Goal: Task Accomplishment & Management: Complete application form

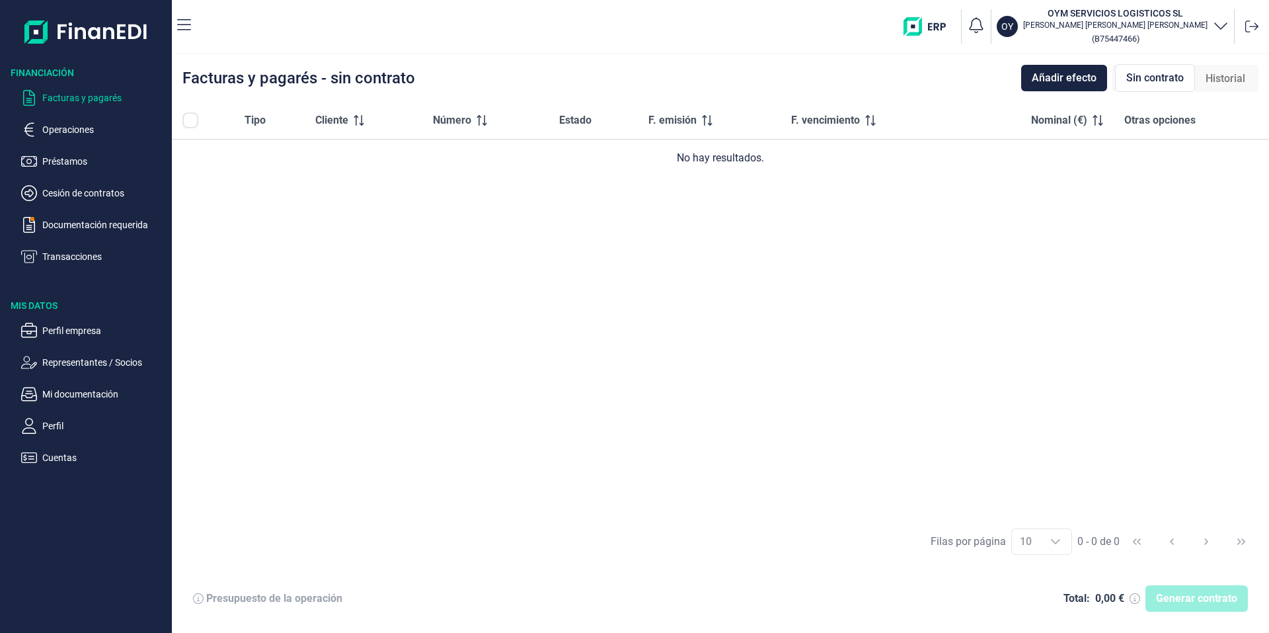
click at [1058, 74] on span "Añadir efecto" at bounding box center [1064, 78] width 65 height 16
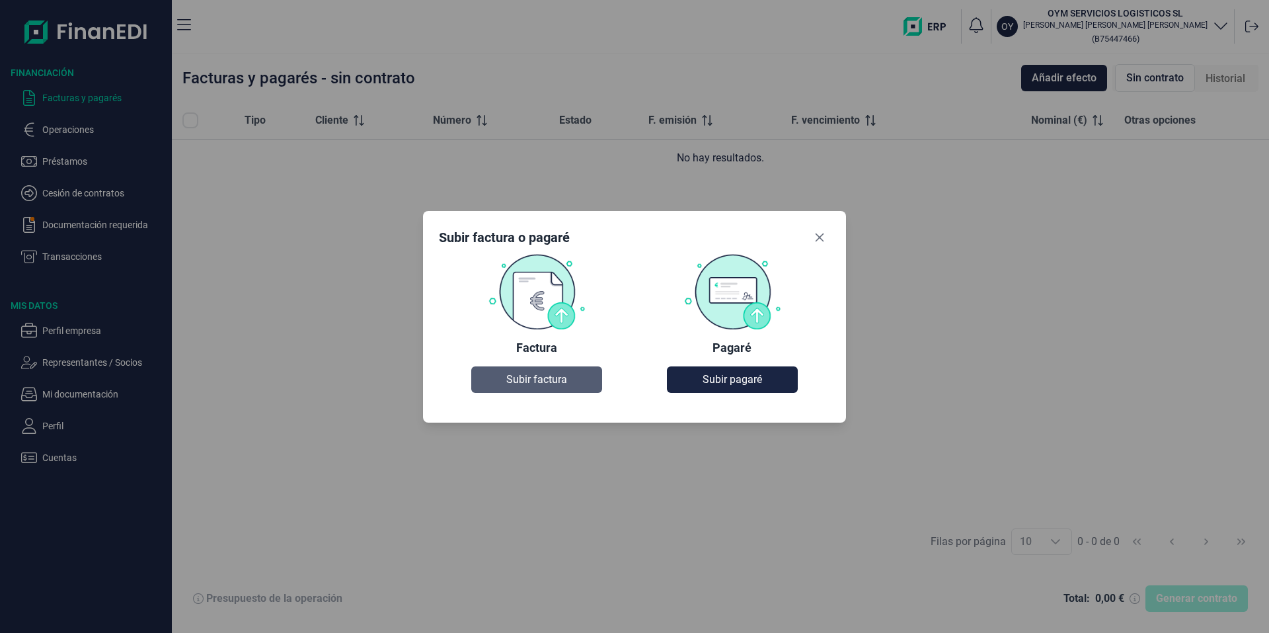
click at [529, 370] on button "Subir factura" at bounding box center [536, 379] width 130 height 26
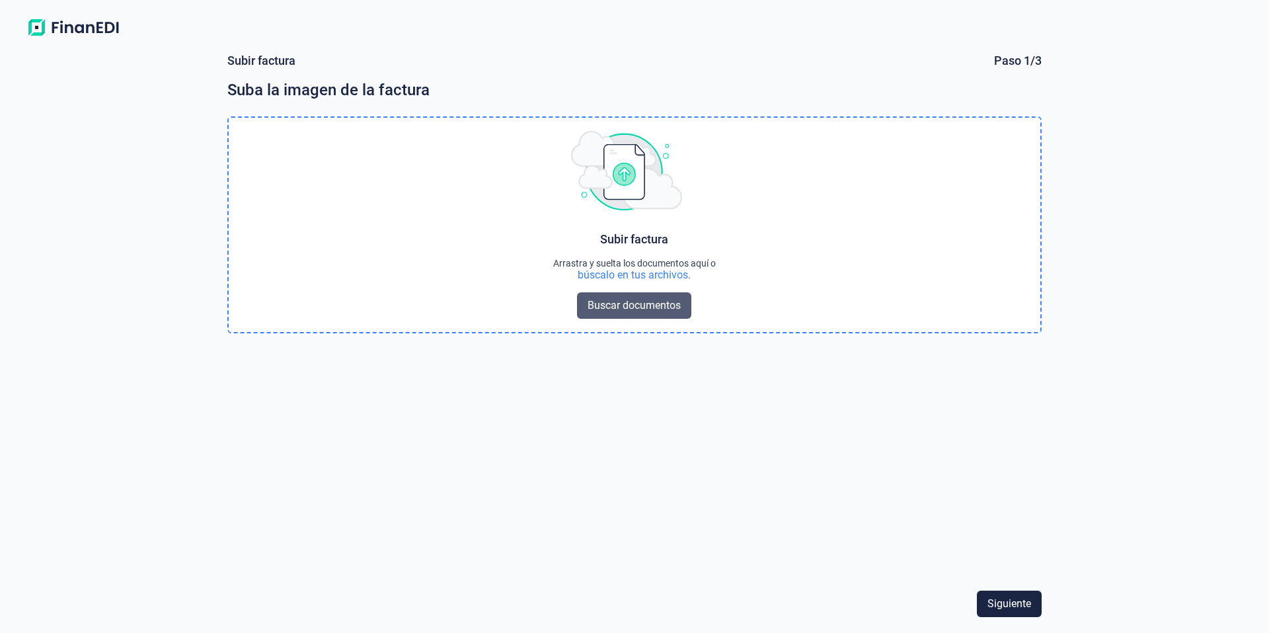
click at [646, 305] on span "Buscar documentos" at bounding box center [634, 305] width 93 height 16
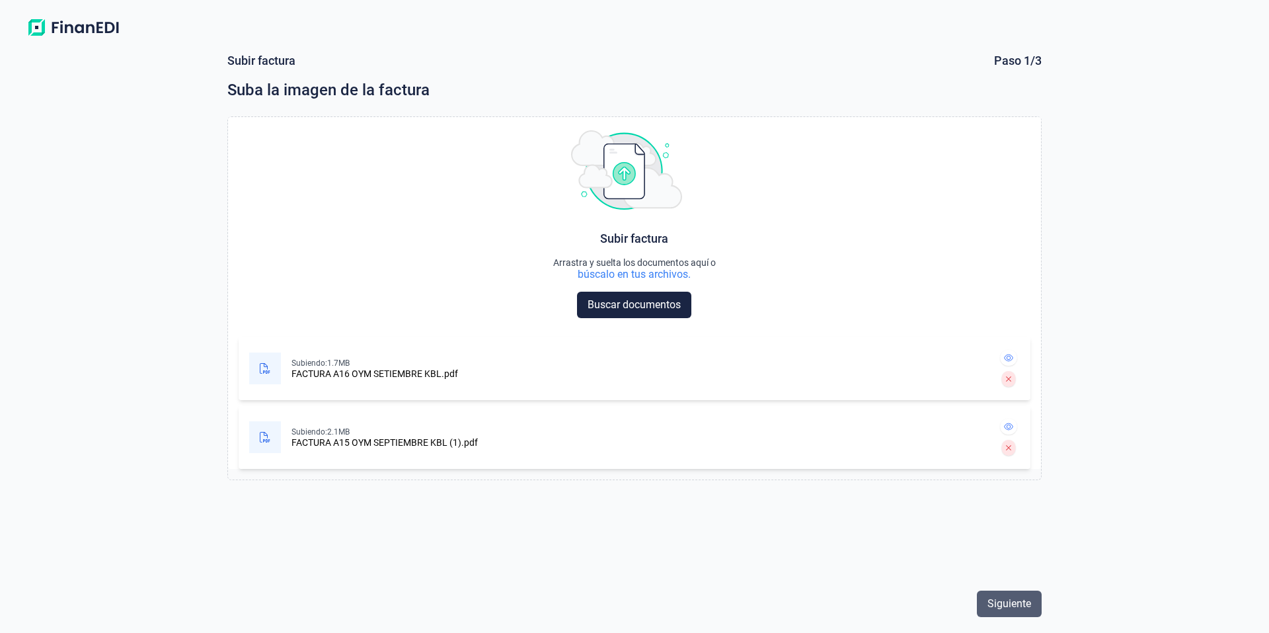
click at [998, 602] on span "Siguiente" at bounding box center [1009, 604] width 44 height 16
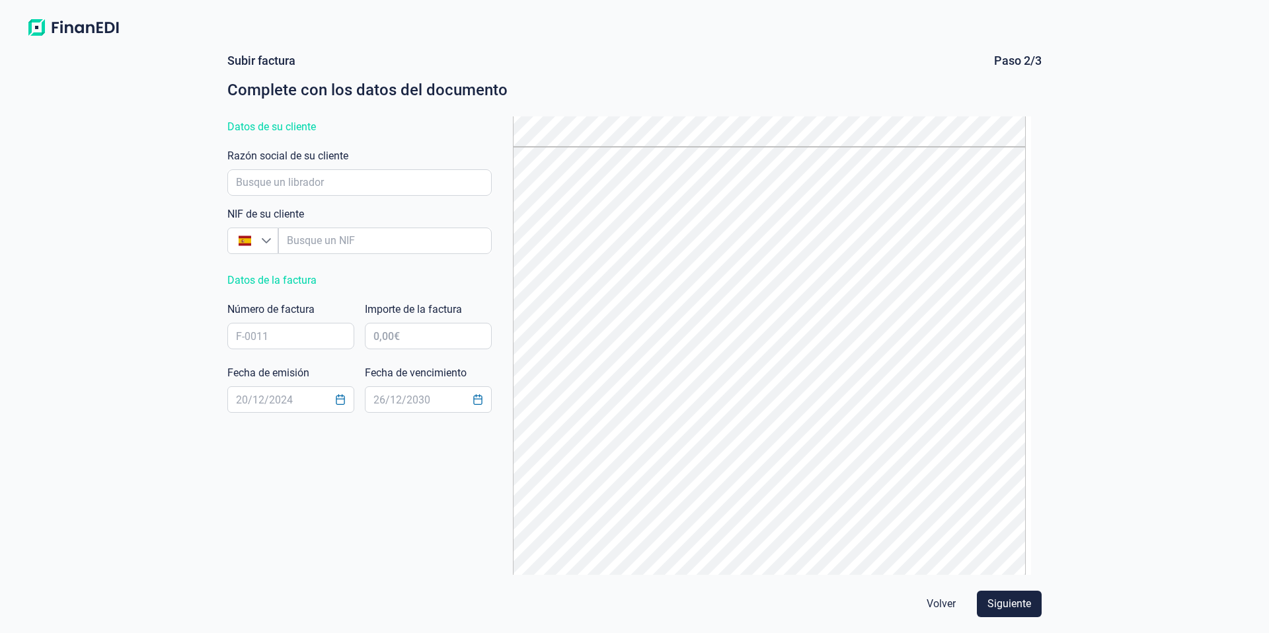
scroll to position [437, 0]
click at [366, 180] on input "empresaAutocomplete" at bounding box center [359, 182] width 264 height 26
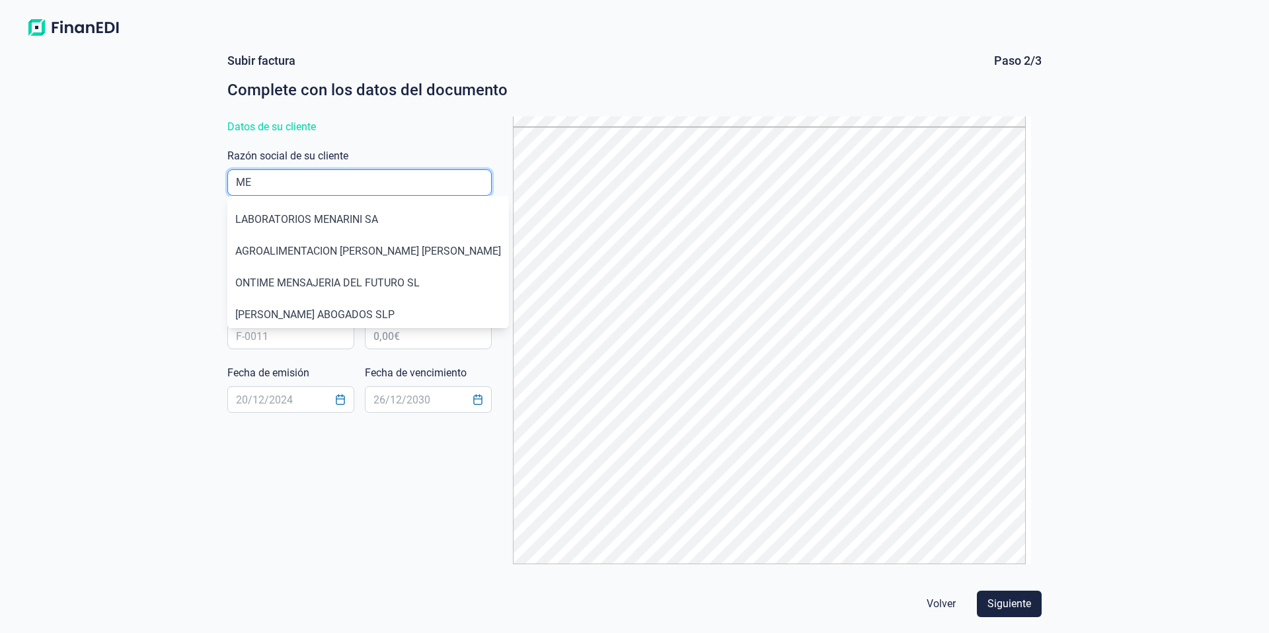
type input "M"
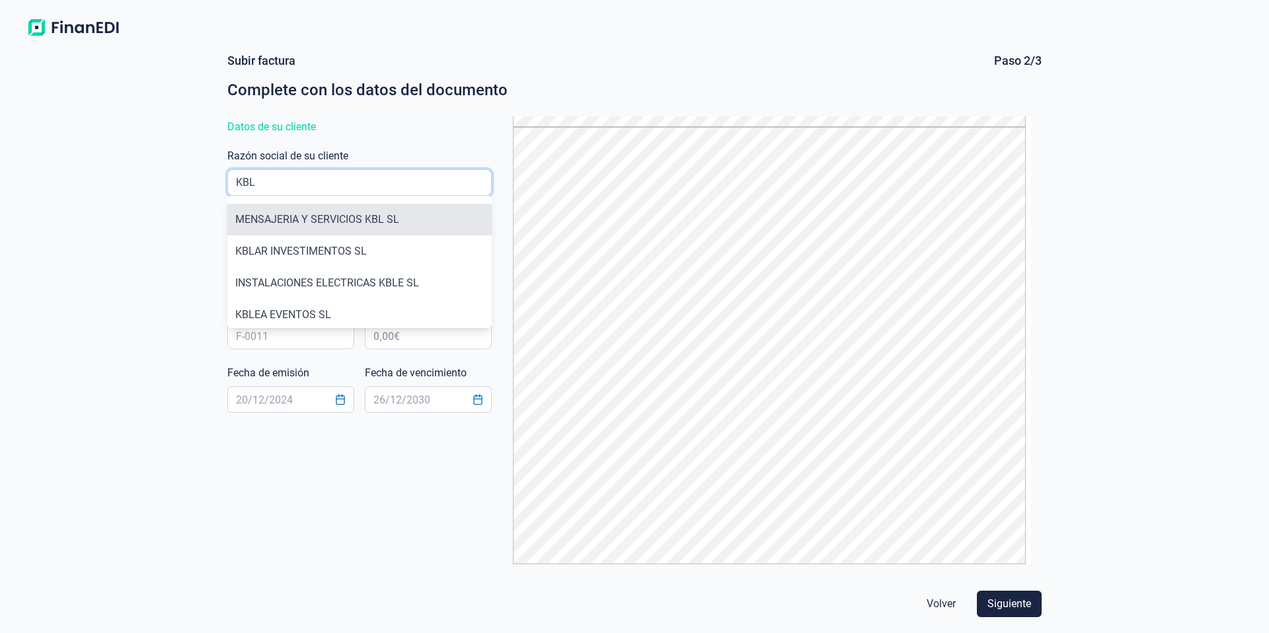
type input "KBL"
click at [380, 220] on li "MENSAJERIA Y SERVICIOS KBL SL" at bounding box center [359, 220] width 264 height 32
type input "B72444201"
type input "MENSAJERIA Y SERVICIOS KBL SL"
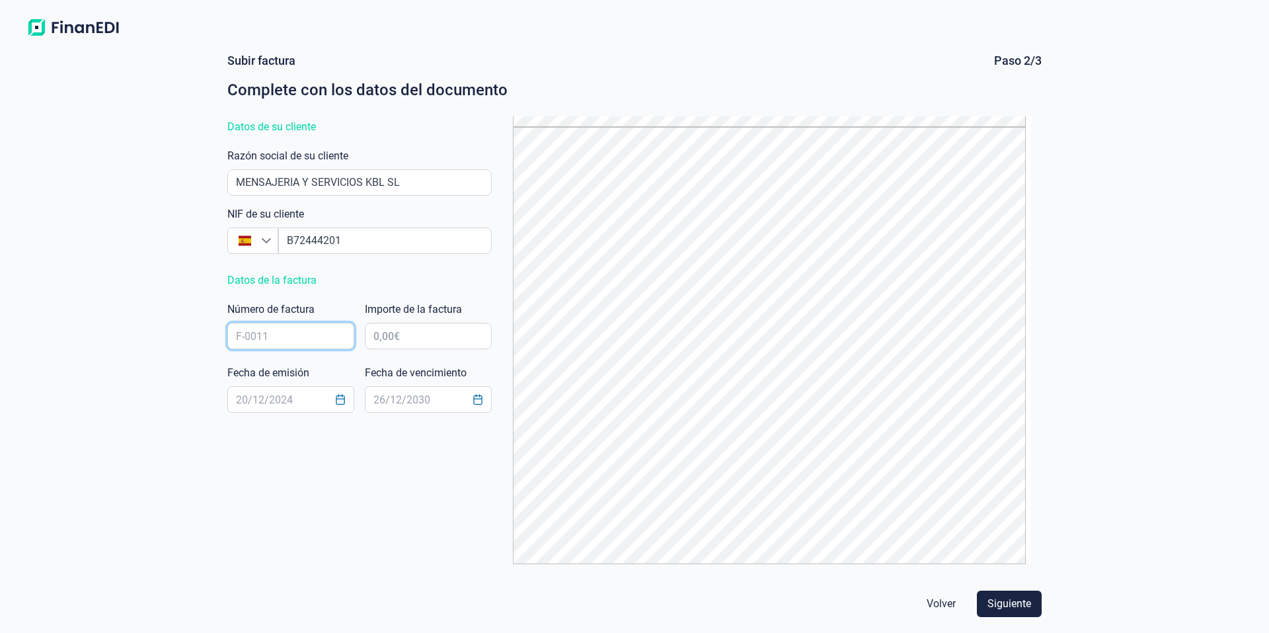
drag, startPoint x: 276, startPoint y: 335, endPoint x: 217, endPoint y: 329, distance: 59.1
click at [217, 329] on form "Subir factura Paso 2/3 Complete con los datos del documento Datos de su cliente…" at bounding box center [635, 337] width 846 height 590
type input "A15"
click at [42, 367] on div "Subir factura Paso 2/3 Complete con los datos del documento Datos de su cliente…" at bounding box center [634, 337] width 1269 height 590
click at [340, 403] on icon "Choose Date" at bounding box center [340, 399] width 11 height 11
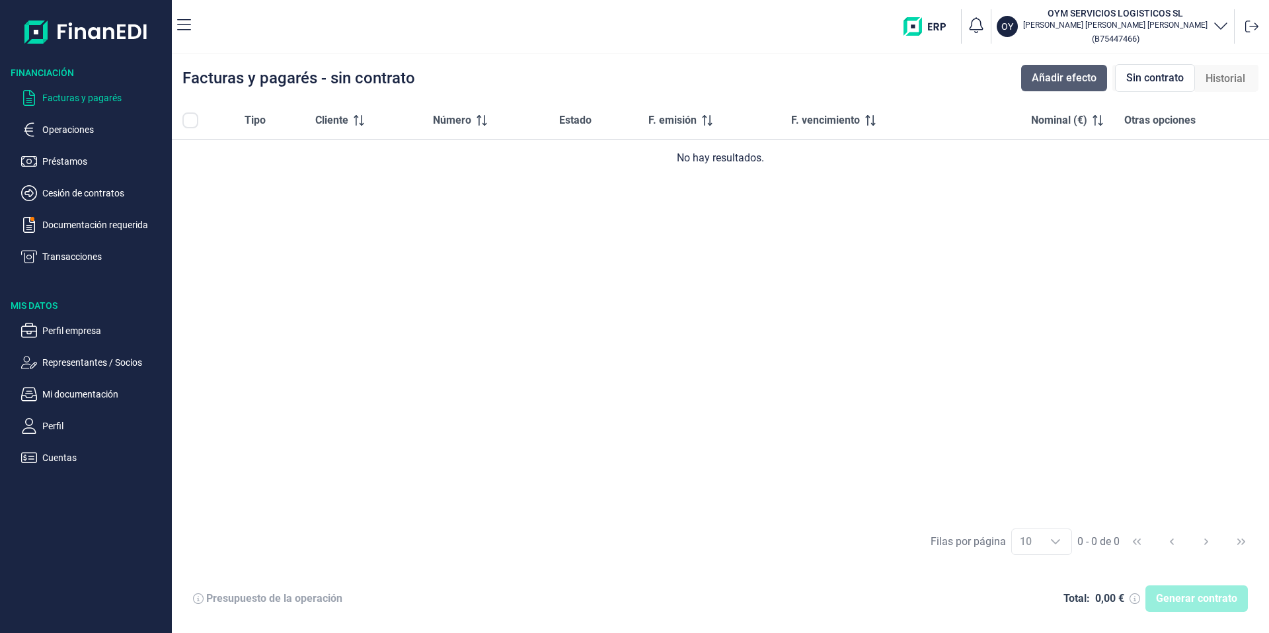
click at [1073, 85] on span "Añadir efecto" at bounding box center [1064, 78] width 65 height 16
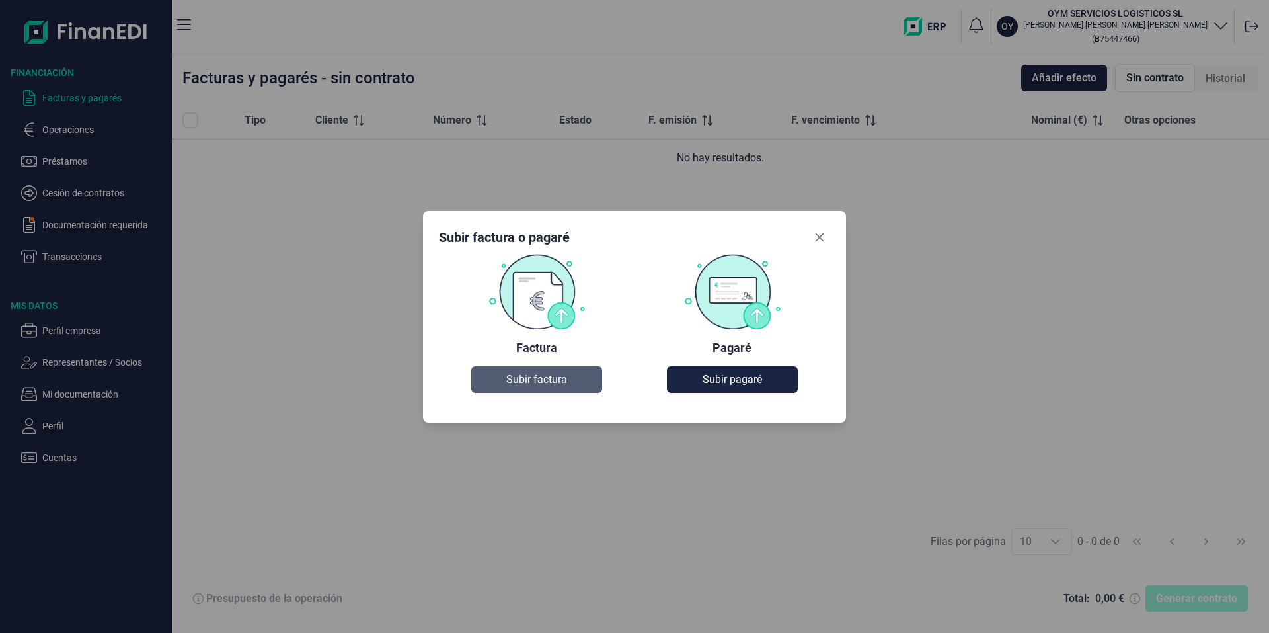
click at [560, 367] on div "Factura Subir factura" at bounding box center [537, 323] width 196 height 140
click at [558, 373] on span "Subir factura" at bounding box center [536, 379] width 61 height 16
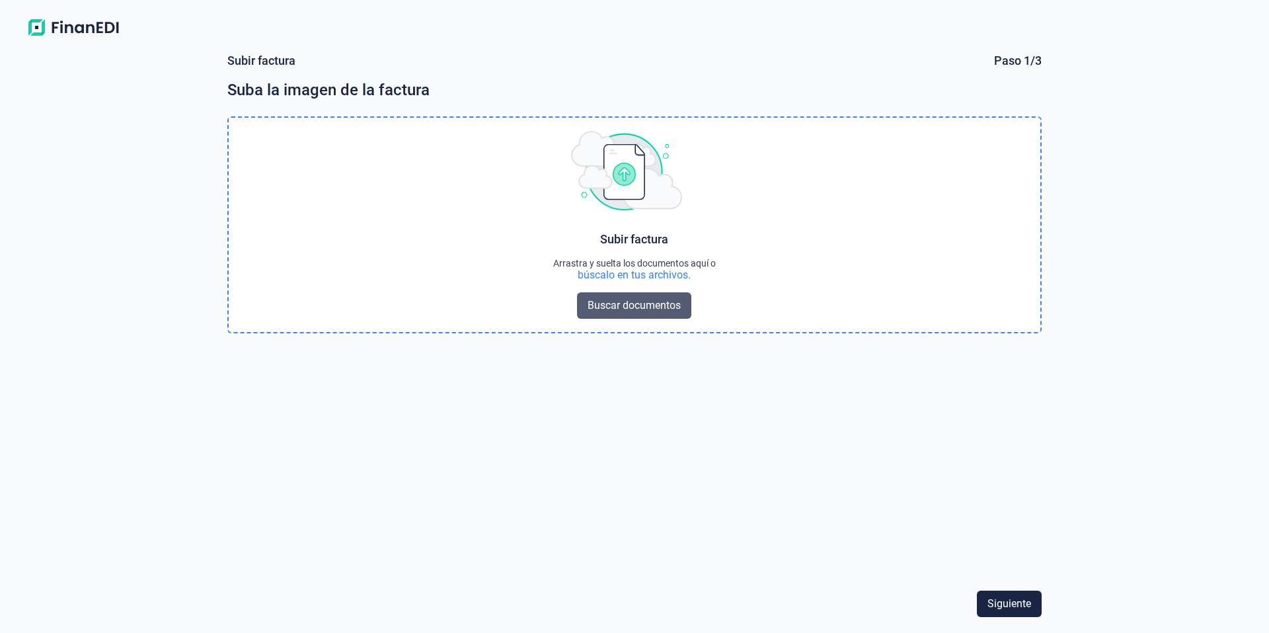
click at [639, 307] on span "Buscar documentos" at bounding box center [634, 305] width 93 height 16
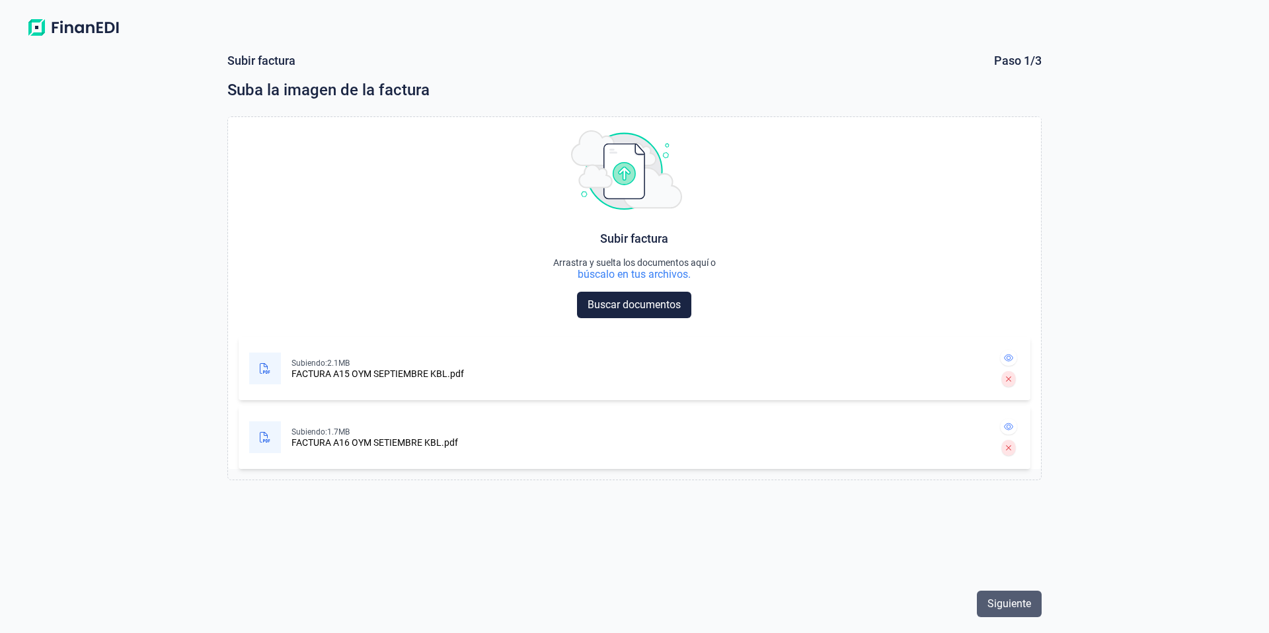
click at [1007, 607] on span "Siguiente" at bounding box center [1009, 604] width 44 height 16
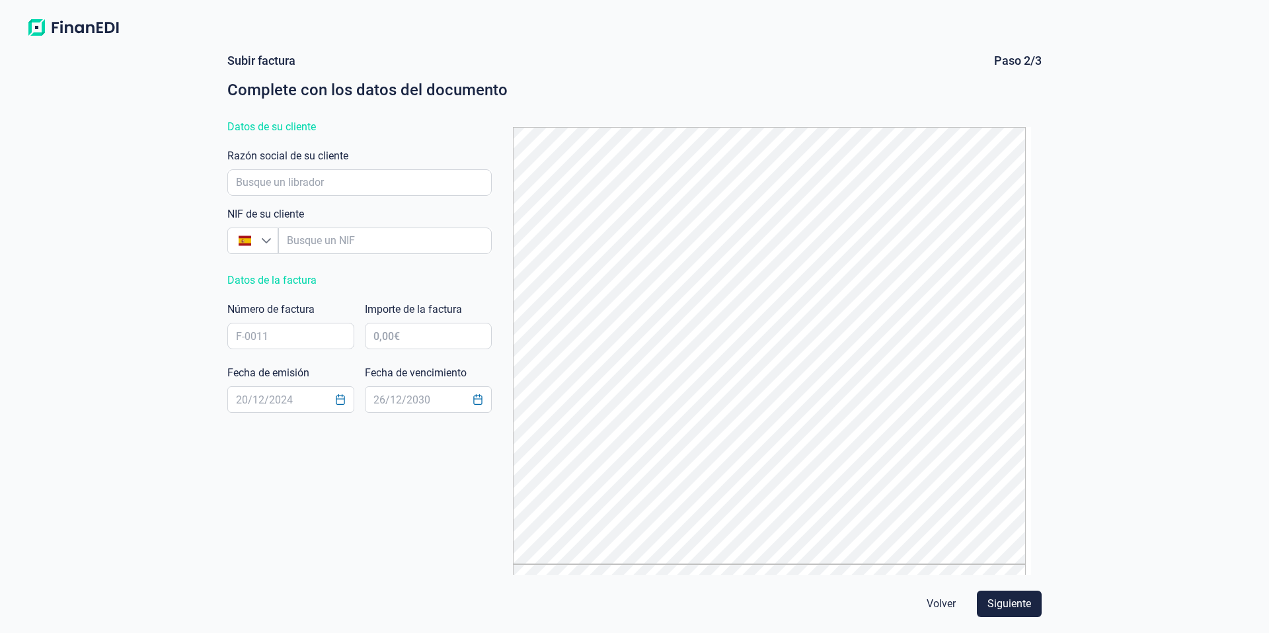
click at [929, 605] on span "Volver" at bounding box center [941, 604] width 29 height 16
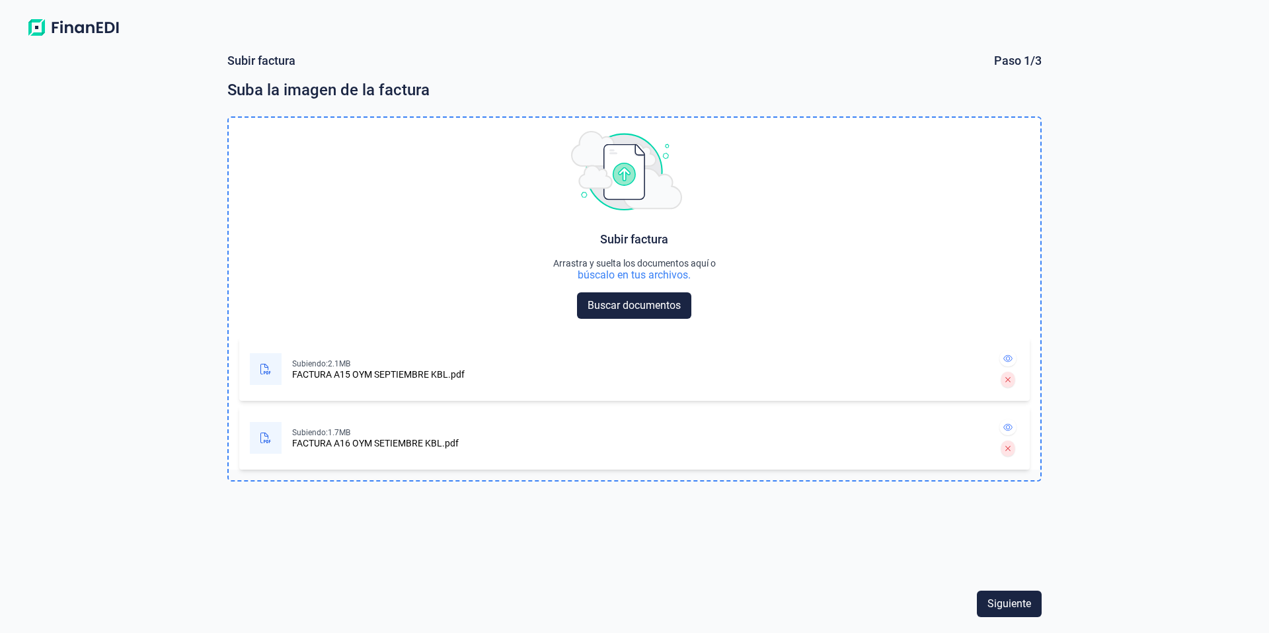
click at [1015, 376] on div at bounding box center [1008, 379] width 19 height 21
click at [1010, 380] on icon at bounding box center [1008, 379] width 6 height 8
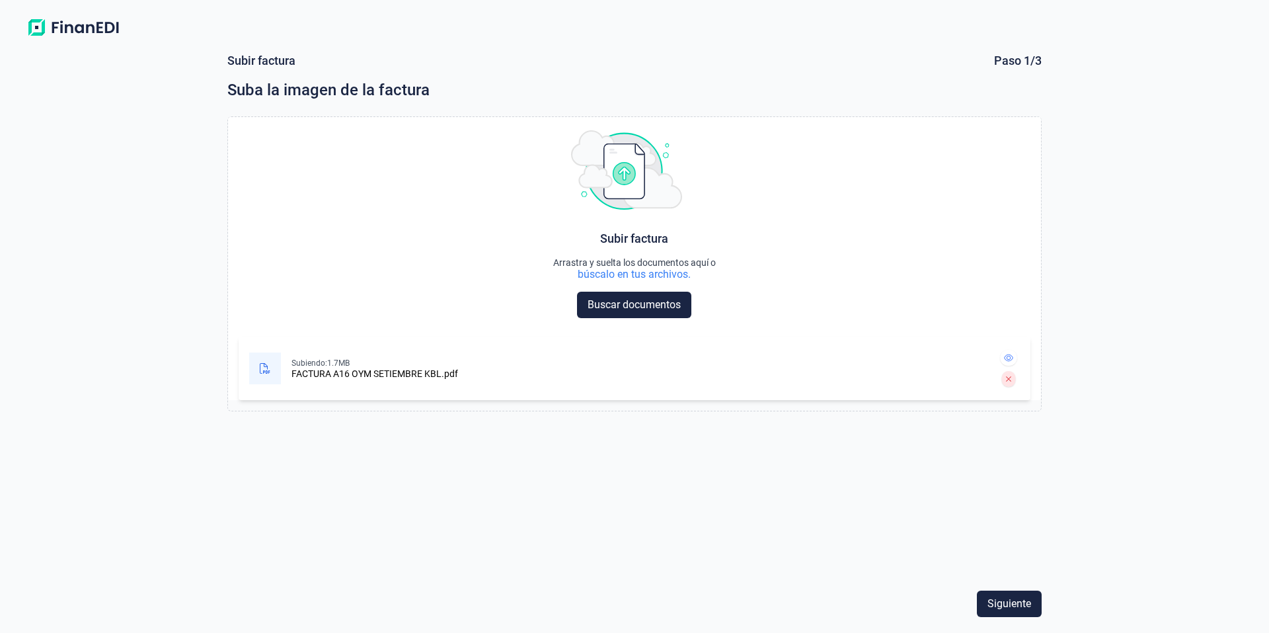
click at [1008, 383] on button at bounding box center [1008, 379] width 14 height 16
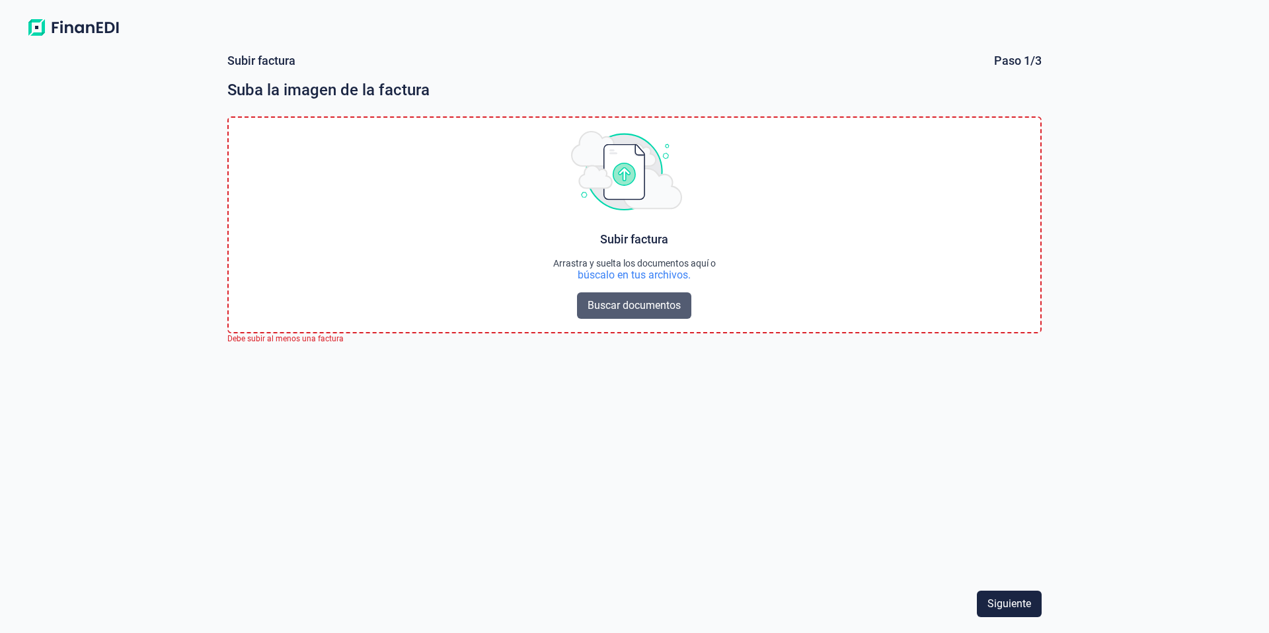
click at [585, 305] on button "Buscar documentos" at bounding box center [634, 305] width 114 height 26
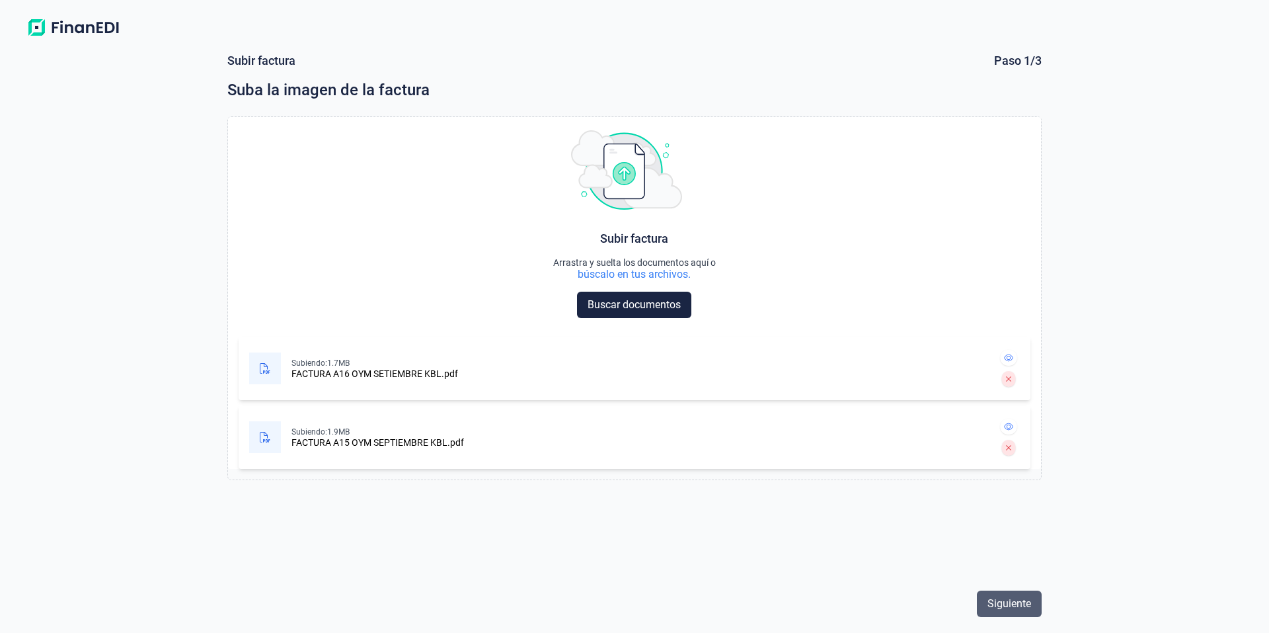
click at [1017, 605] on span "Siguiente" at bounding box center [1009, 604] width 44 height 16
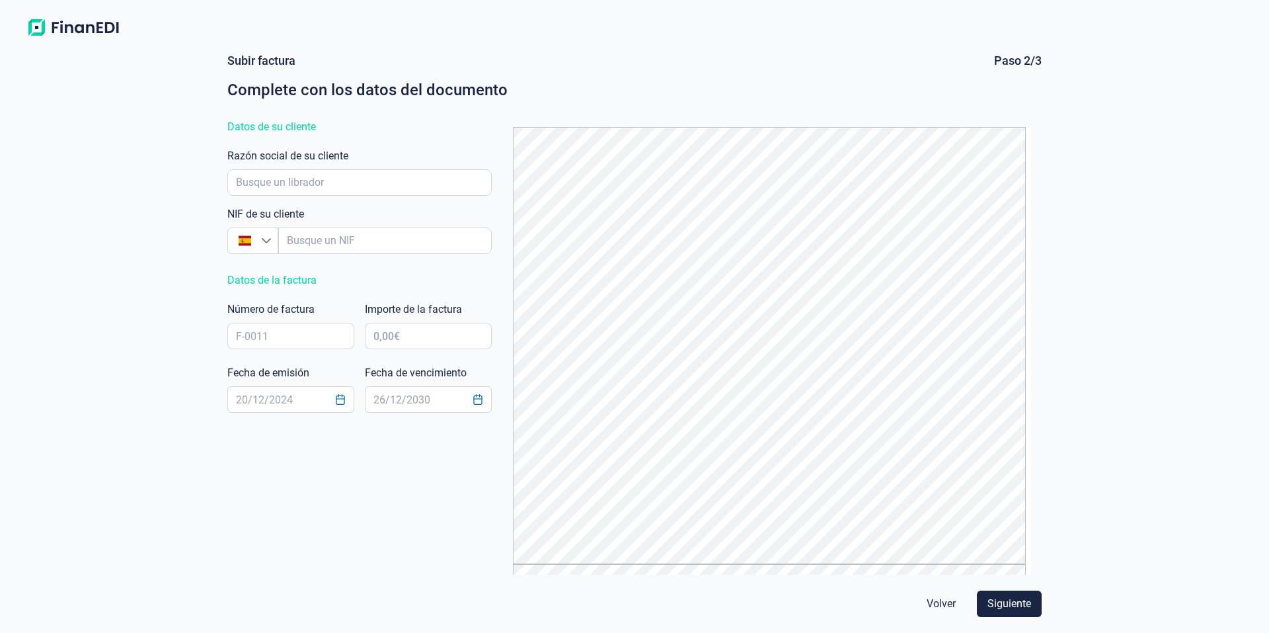
drag, startPoint x: 1043, startPoint y: 260, endPoint x: 1043, endPoint y: 276, distance: 15.2
click at [1043, 276] on div "Subir factura Paso 2/3 Complete con los datos del documento Datos de su cliente…" at bounding box center [634, 313] width 825 height 521
drag, startPoint x: 314, startPoint y: 336, endPoint x: 302, endPoint y: 338, distance: 12.1
click at [302, 338] on input "text" at bounding box center [290, 336] width 127 height 26
type input "A15"
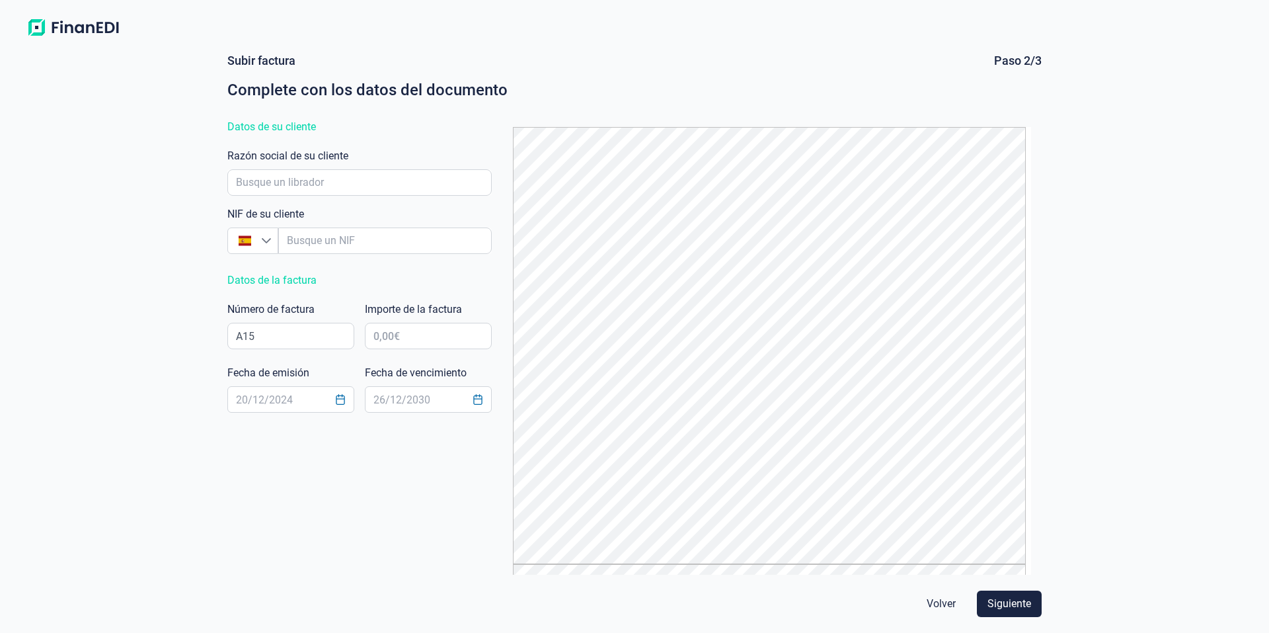
drag, startPoint x: 113, startPoint y: 405, endPoint x: 124, endPoint y: 406, distance: 11.3
click at [113, 405] on div "Subir factura Paso 2/3 Complete con los datos del documento Datos de su cliente…" at bounding box center [634, 337] width 1269 height 590
click at [419, 338] on input "text" at bounding box center [428, 336] width 127 height 26
click at [467, 340] on input "43.644,00 €" at bounding box center [428, 336] width 127 height 26
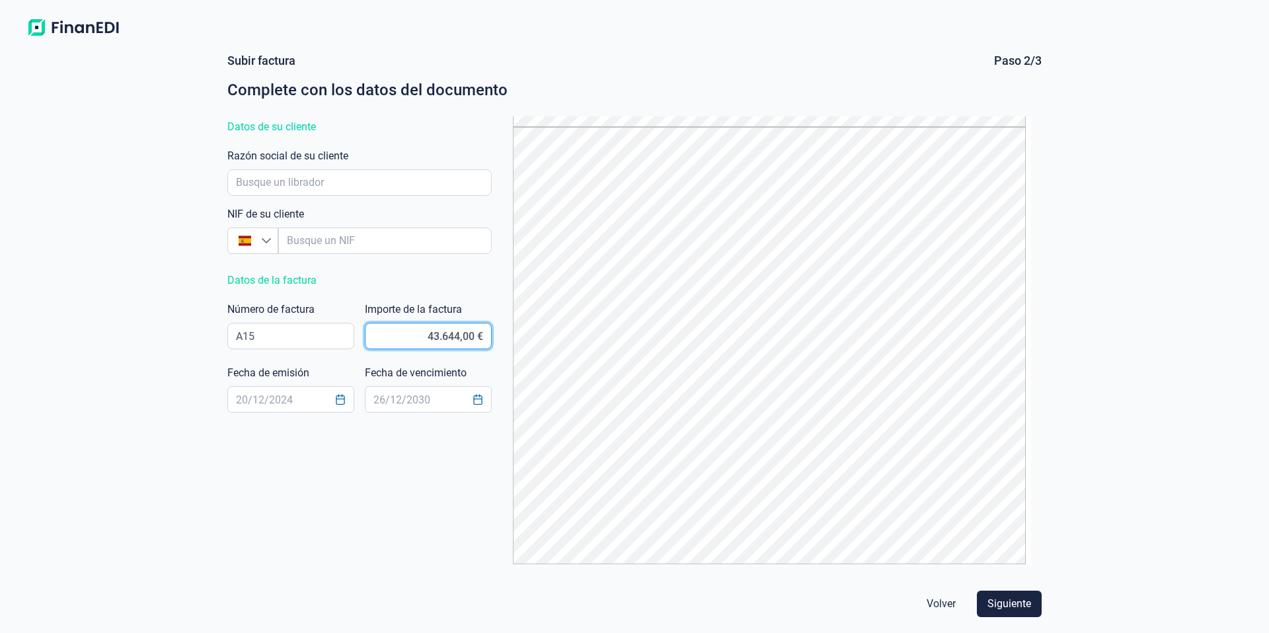
type input "43.644,70 €"
click at [348, 399] on button "Choose Date" at bounding box center [340, 399] width 25 height 24
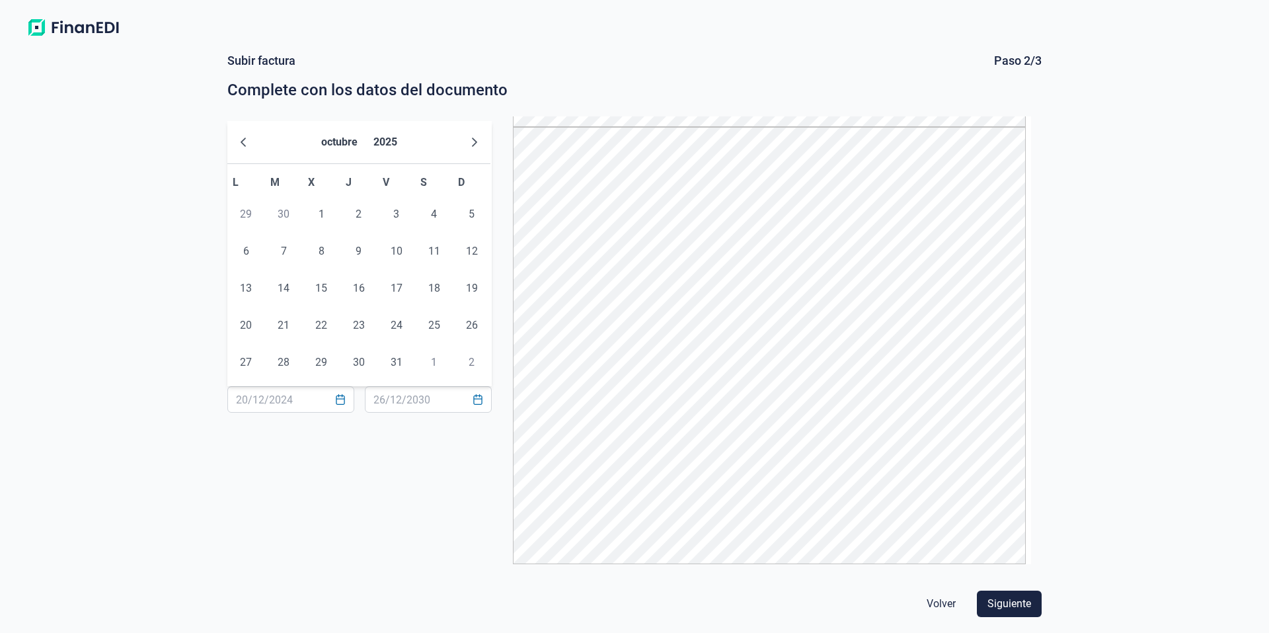
click at [285, 215] on span "30" at bounding box center [283, 214] width 26 height 26
click at [243, 144] on icon "Previous Month" at bounding box center [243, 142] width 11 height 11
click at [274, 361] on span "30" at bounding box center [283, 362] width 26 height 26
type input "[DATE]"
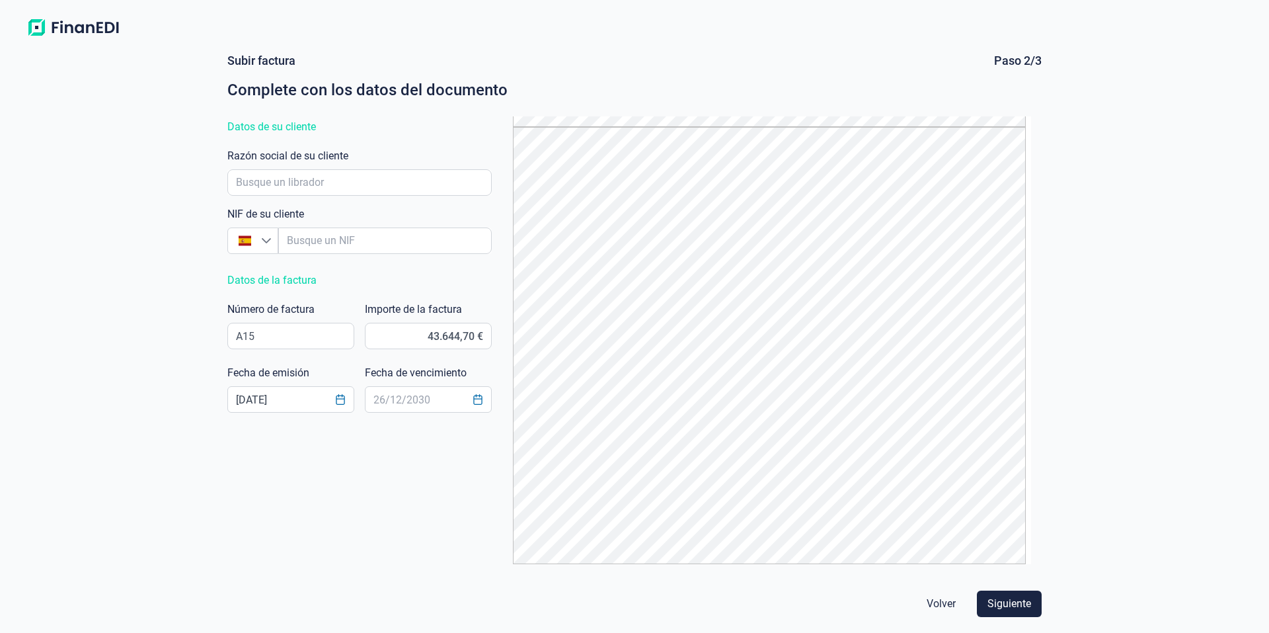
click at [946, 604] on span "Volver" at bounding box center [941, 604] width 29 height 16
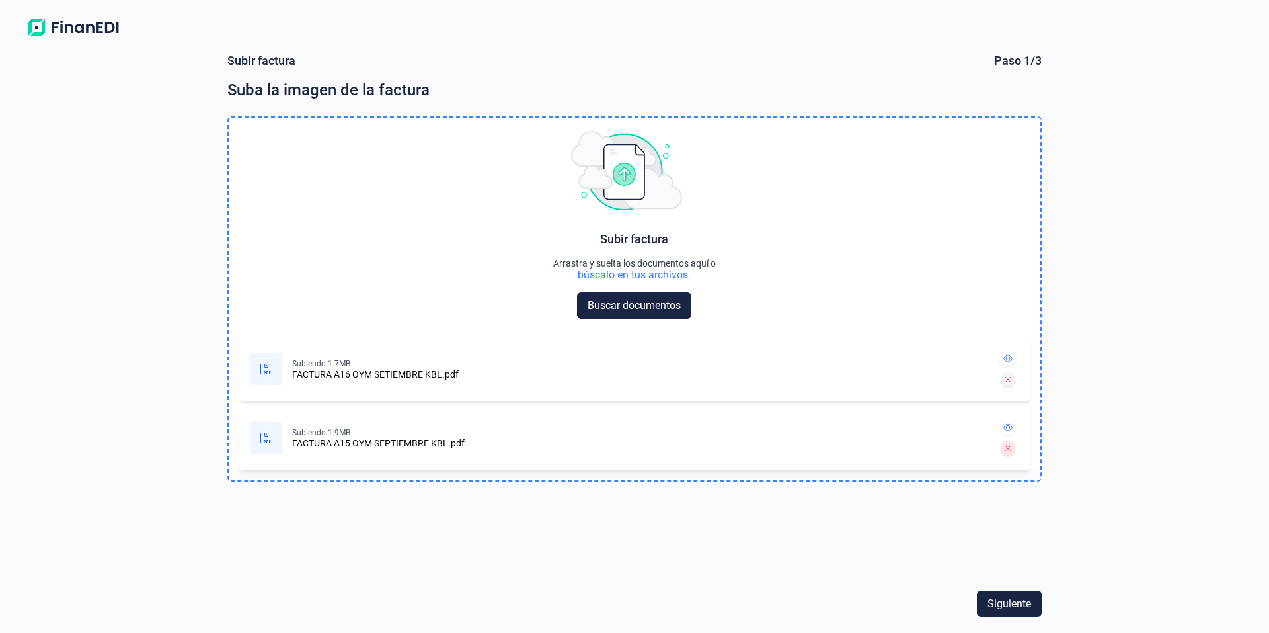
click at [1011, 380] on button at bounding box center [1008, 379] width 14 height 16
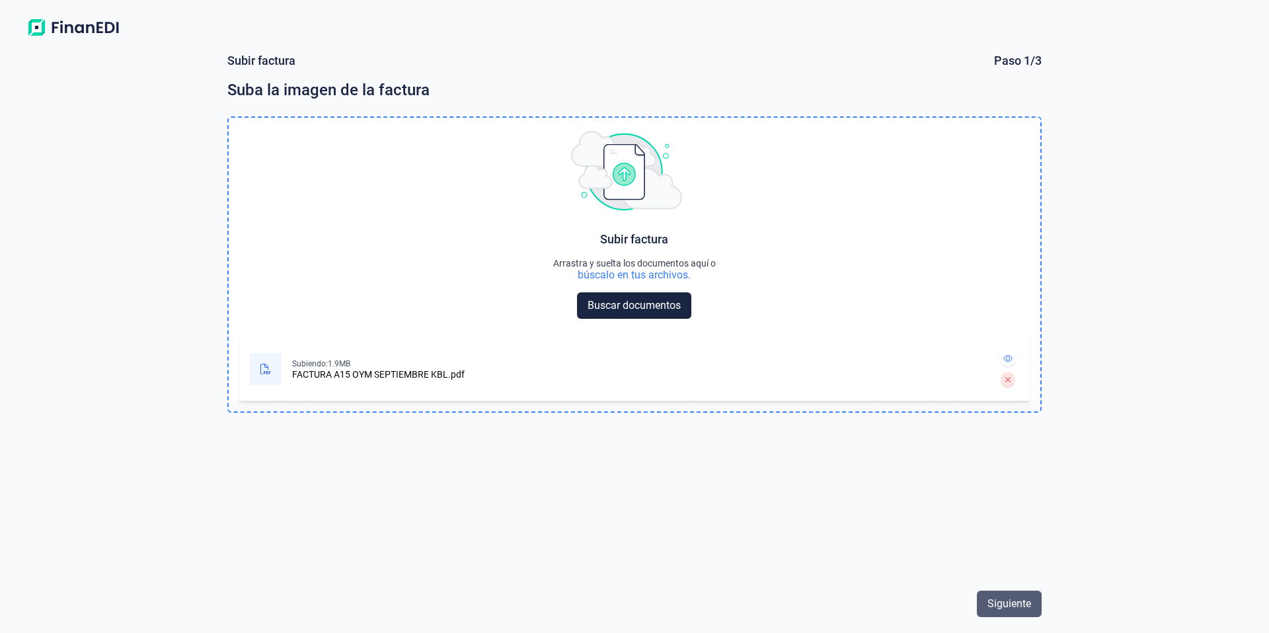
click at [1012, 602] on span "Siguiente" at bounding box center [1009, 604] width 44 height 16
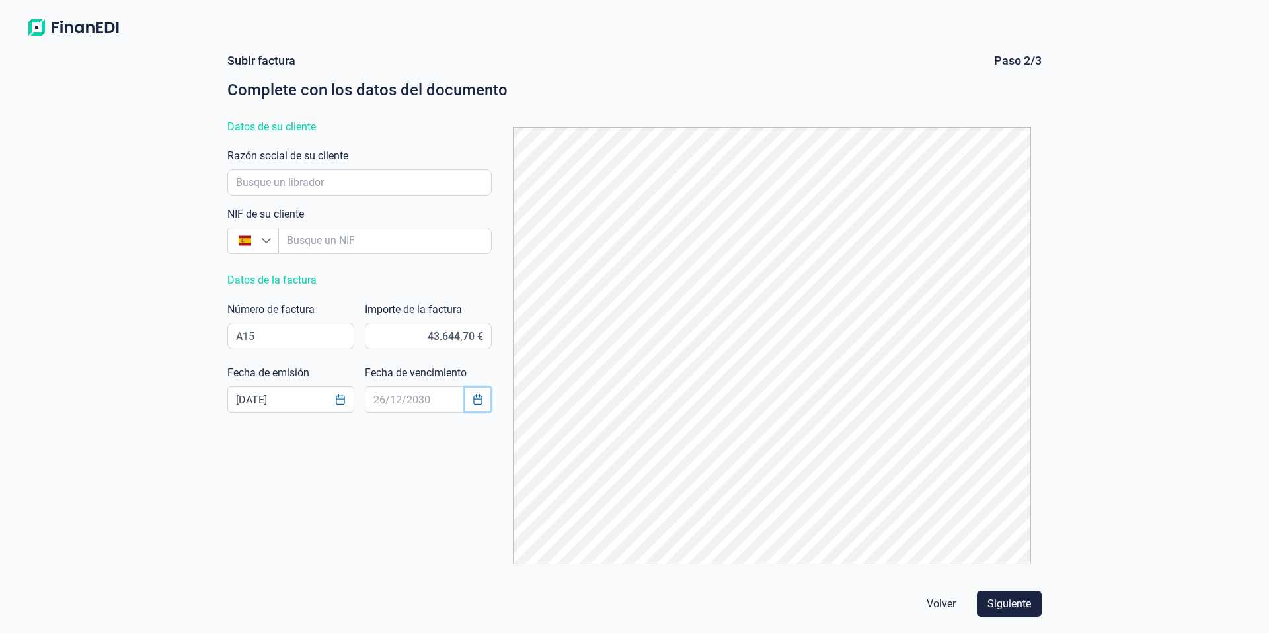
click at [477, 397] on icon "Choose Date" at bounding box center [477, 399] width 9 height 11
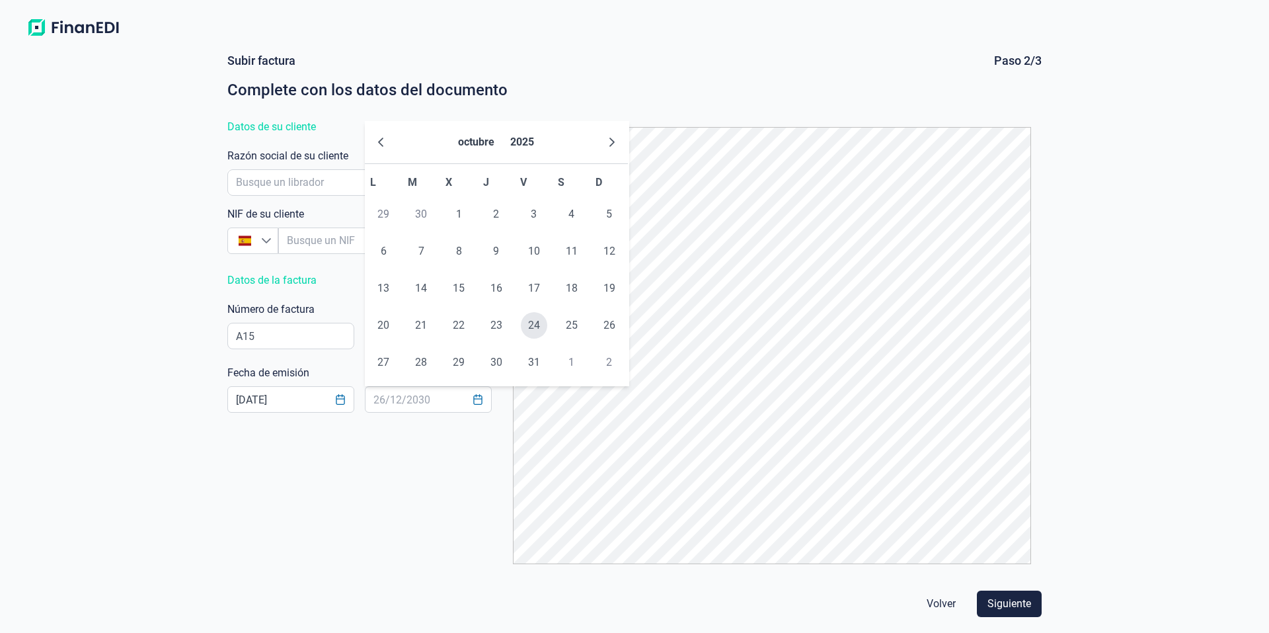
click at [545, 324] on span "24" at bounding box center [534, 325] width 26 height 26
type input "[DATE]"
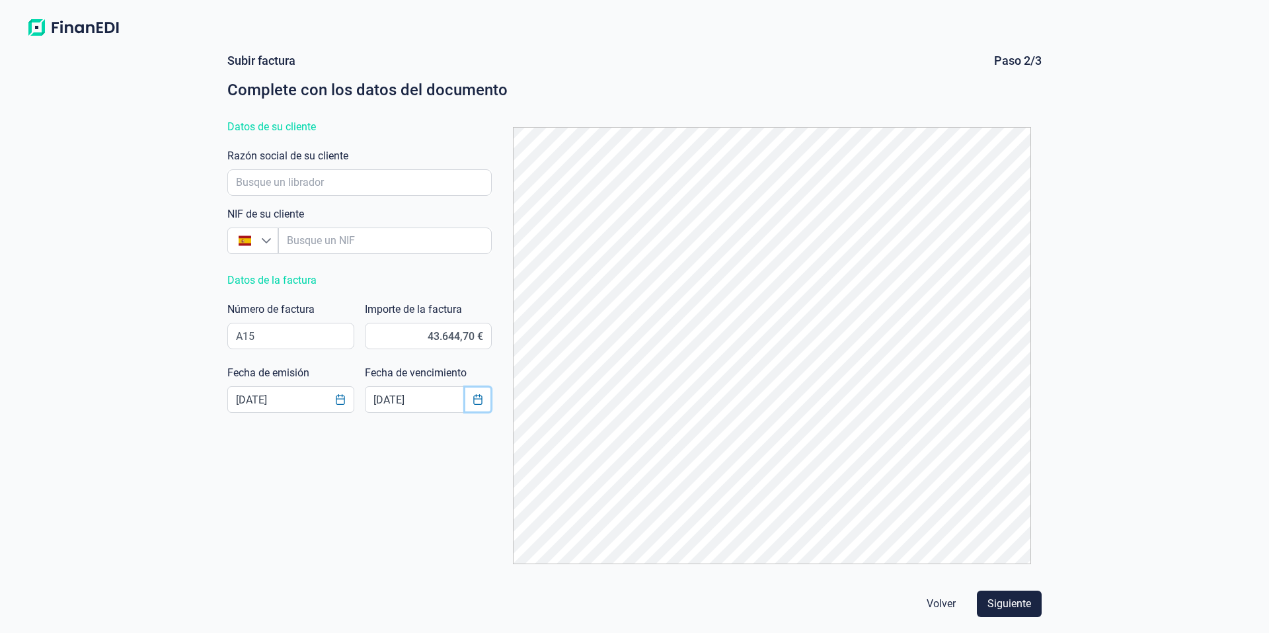
click at [479, 395] on icon "Choose Date" at bounding box center [478, 399] width 11 height 11
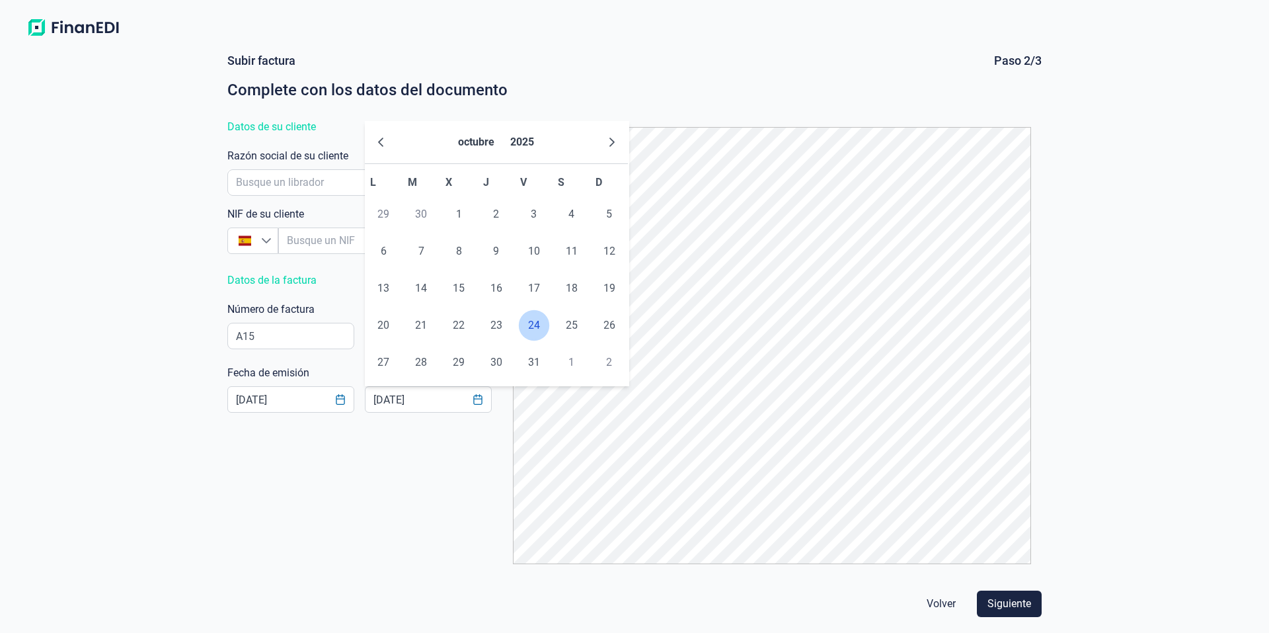
click at [530, 334] on span "24" at bounding box center [534, 325] width 26 height 26
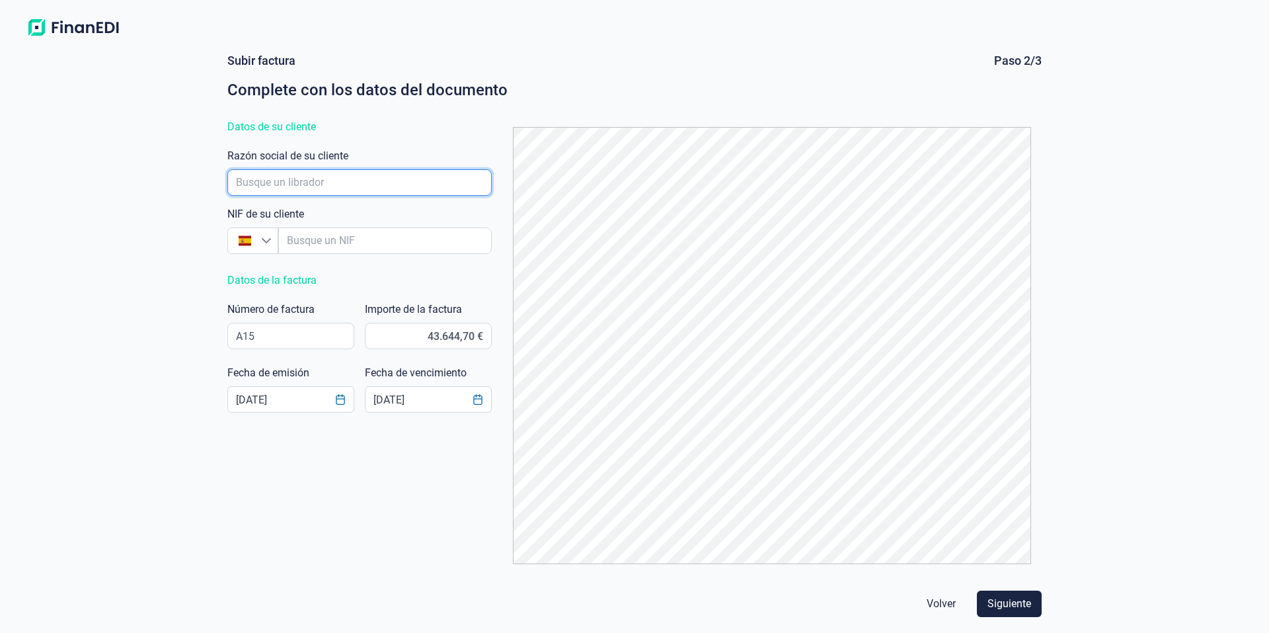
click at [412, 180] on input "empresaAutocomplete" at bounding box center [359, 182] width 264 height 26
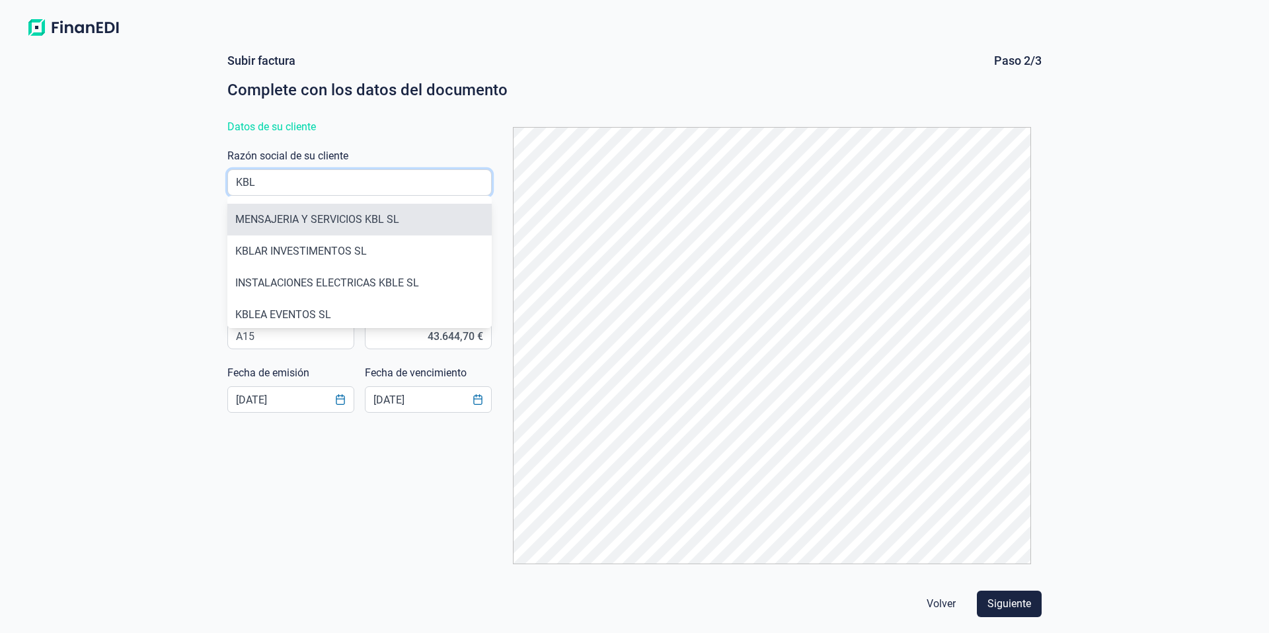
type input "KBL"
click at [328, 222] on li "MENSAJERIA Y SERVICIOS KBL SL" at bounding box center [359, 220] width 264 height 32
type input "B72444201"
type input "MENSAJERIA Y SERVICIOS KBL SL"
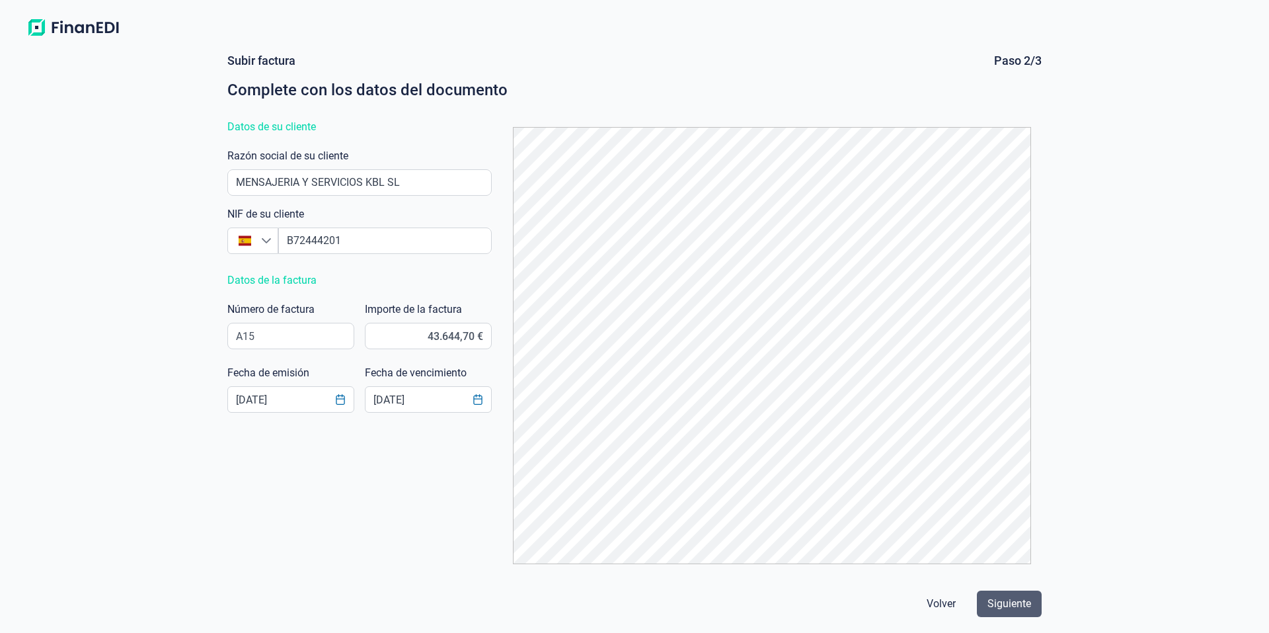
click at [1014, 599] on span "Siguiente" at bounding box center [1009, 604] width 44 height 16
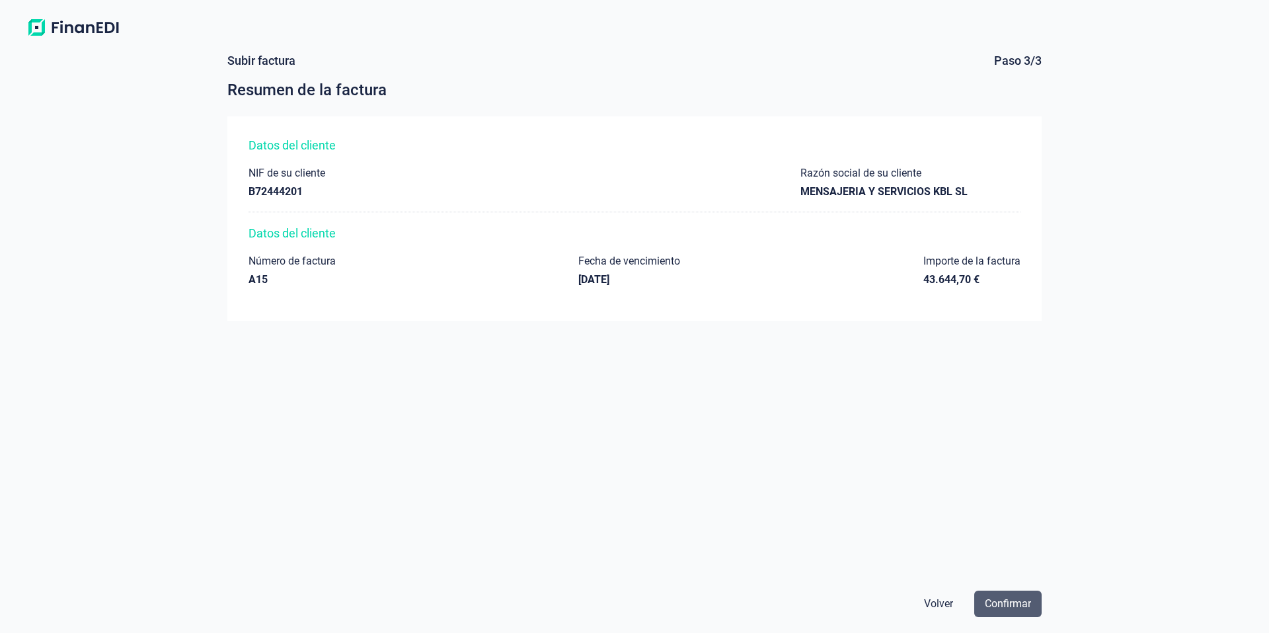
click at [1018, 607] on span "Confirmar" at bounding box center [1008, 604] width 46 height 16
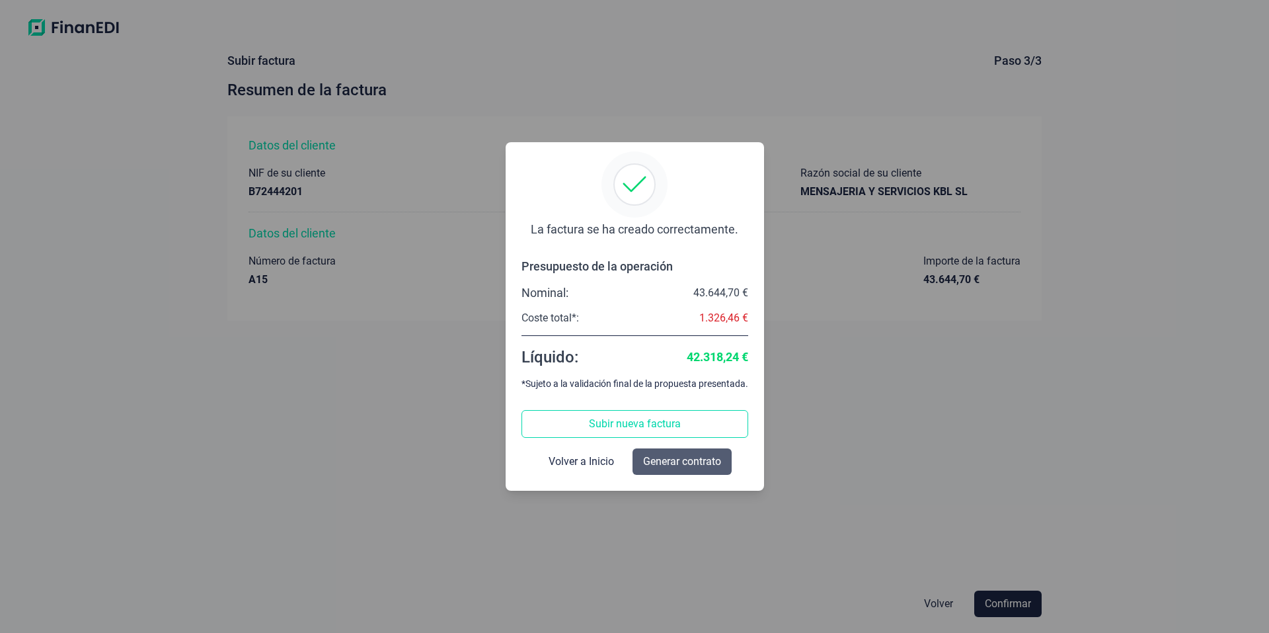
click at [696, 457] on span "Generar contrato" at bounding box center [682, 461] width 78 height 16
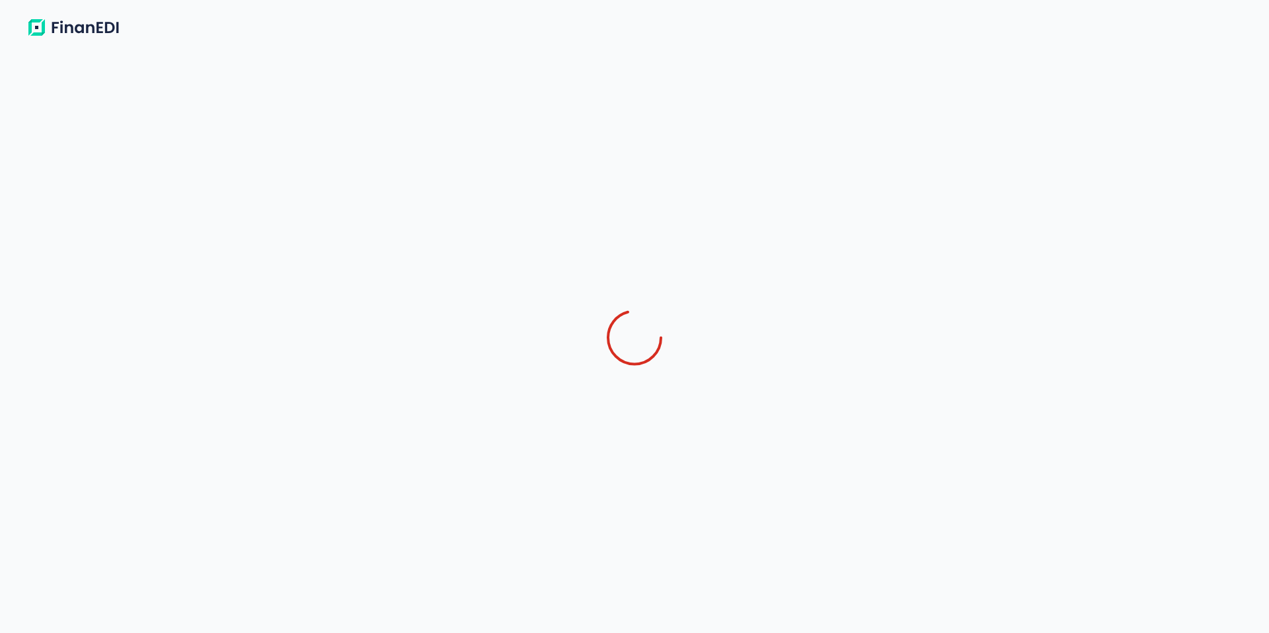
select select "ES"
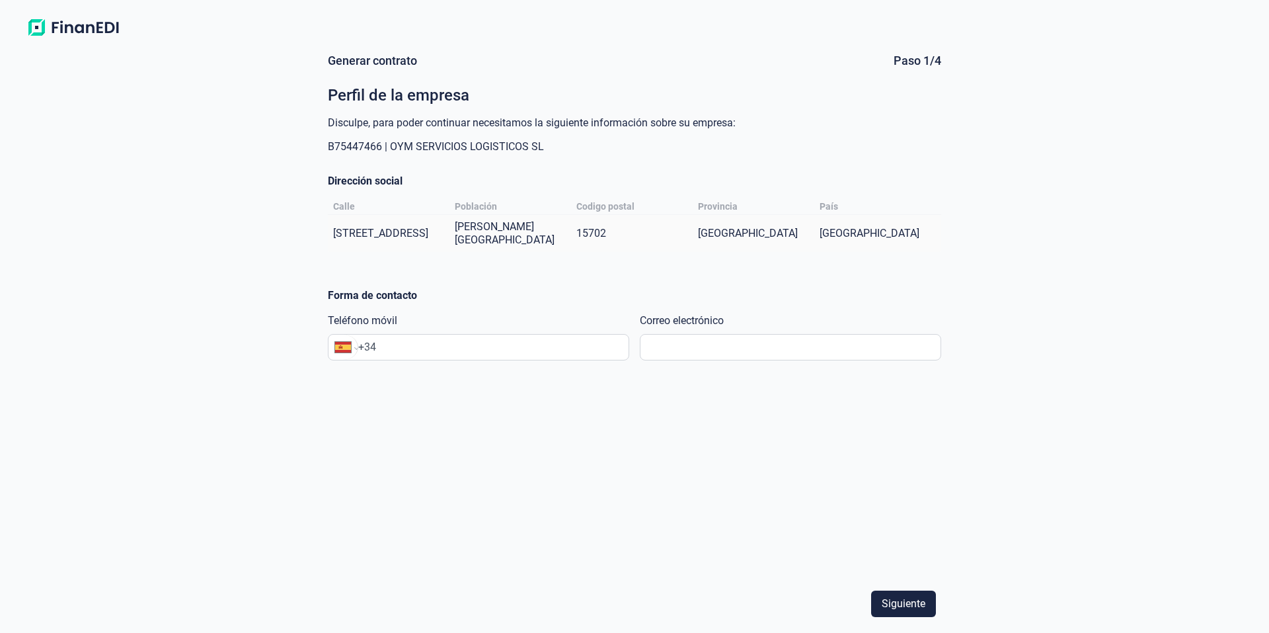
click at [509, 354] on input "+34" at bounding box center [493, 347] width 270 height 16
type input "[PHONE_NUMBER]"
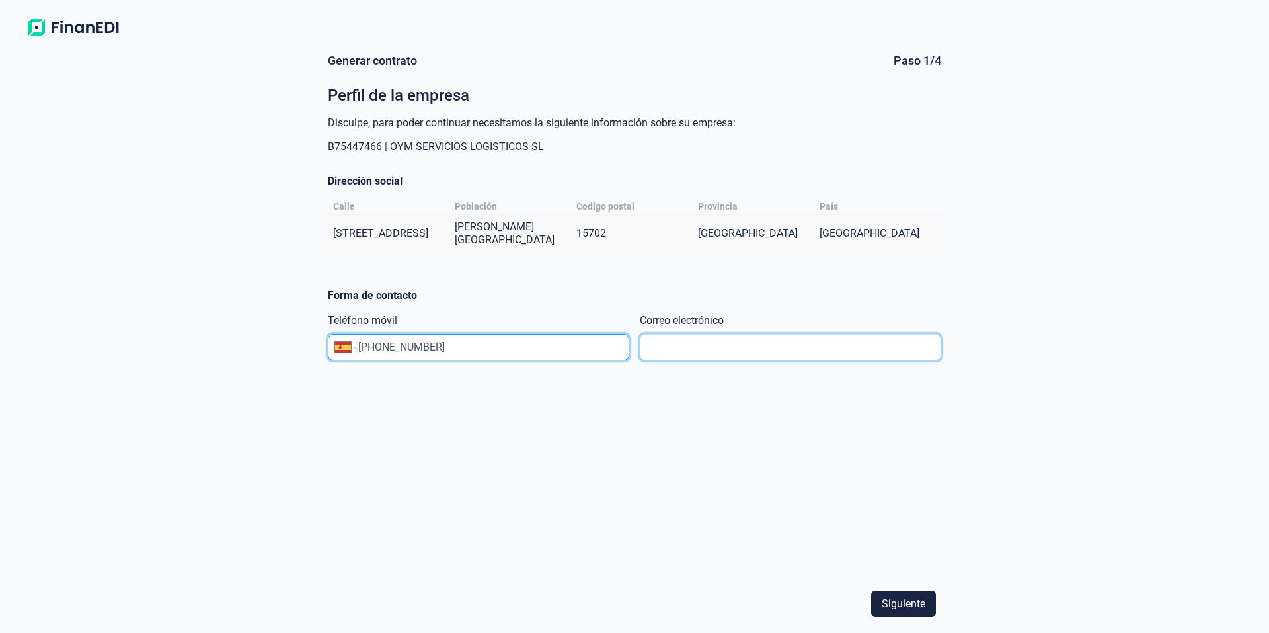
type input "[PERSON_NAME][EMAIL_ADDRESS][PERSON_NAME][DOMAIN_NAME]"
type input "[PHONE_NUMBER]"
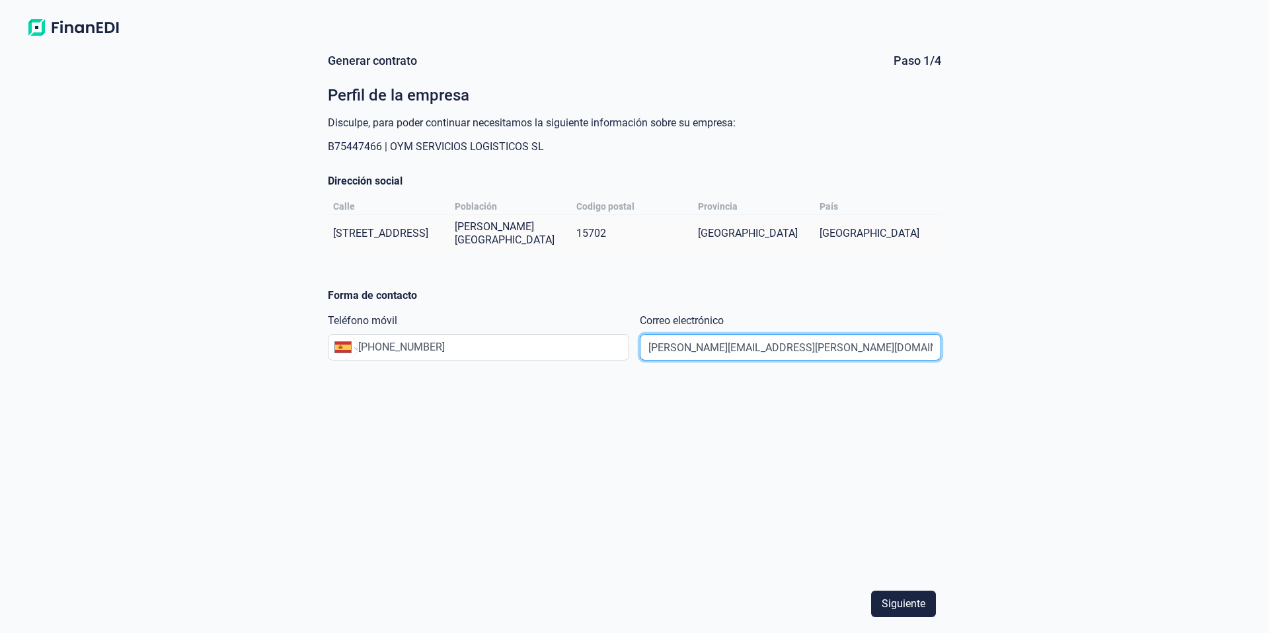
drag, startPoint x: 764, startPoint y: 353, endPoint x: 642, endPoint y: 352, distance: 121.6
click at [642, 352] on input "[PERSON_NAME][EMAIL_ADDRESS][PERSON_NAME][DOMAIN_NAME]" at bounding box center [790, 347] width 301 height 26
type input "R"
drag, startPoint x: 668, startPoint y: 337, endPoint x: 666, endPoint y: 347, distance: 10.1
click at [665, 347] on input "text" at bounding box center [790, 347] width 301 height 26
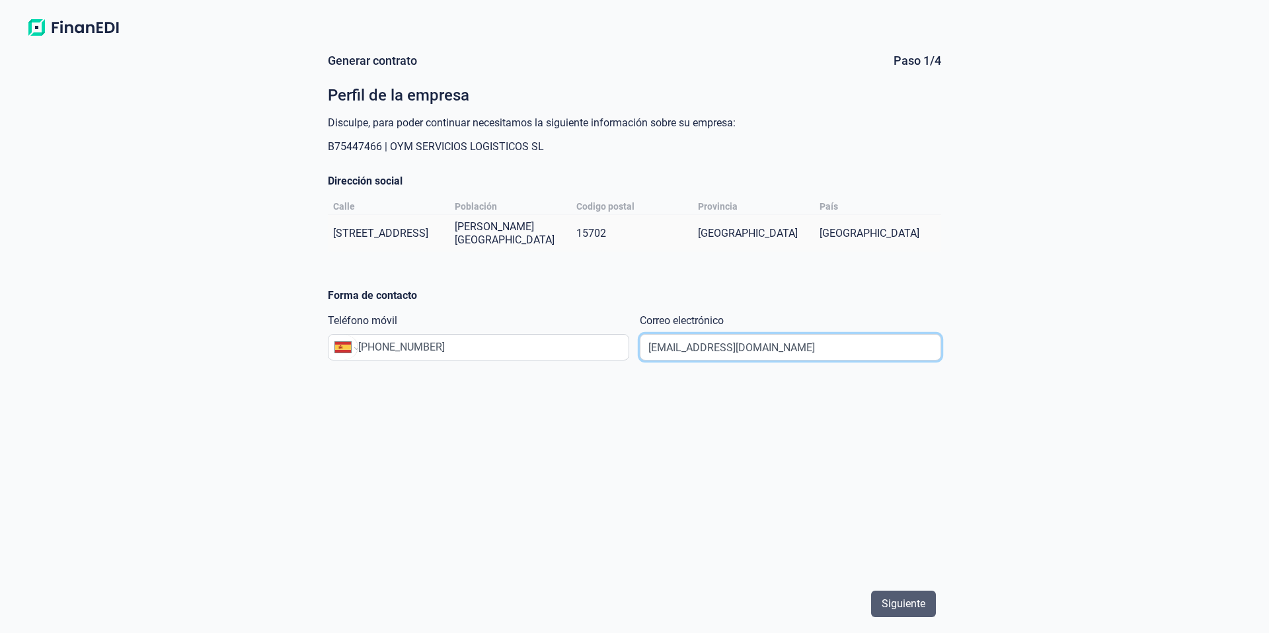
type input "[EMAIL_ADDRESS][DOMAIN_NAME]"
click at [916, 601] on span "Siguiente" at bounding box center [904, 604] width 44 height 16
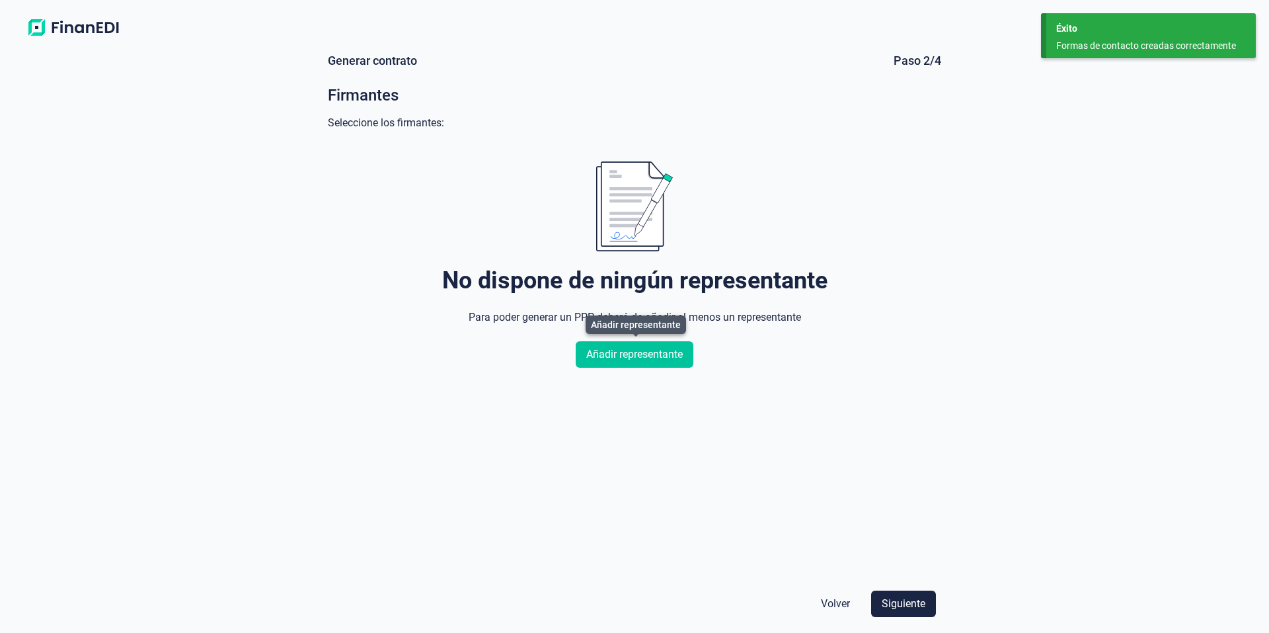
click at [643, 355] on span "Añadir representante" at bounding box center [634, 354] width 96 height 16
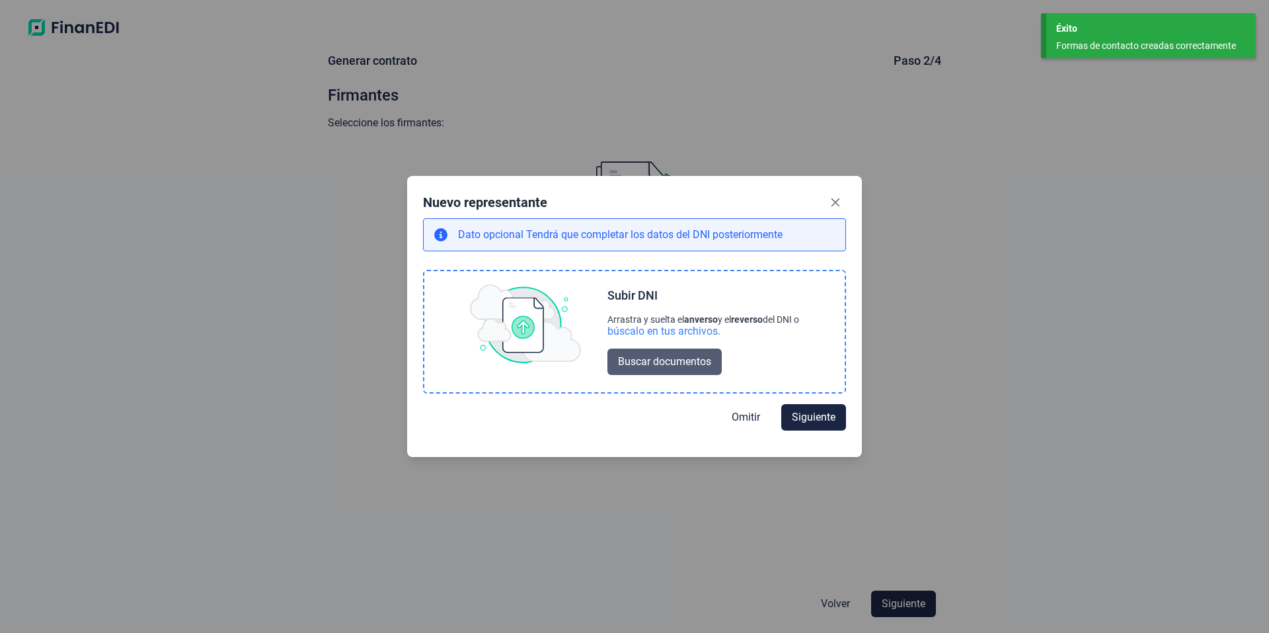
click at [633, 365] on span "Buscar documentos" at bounding box center [664, 362] width 93 height 16
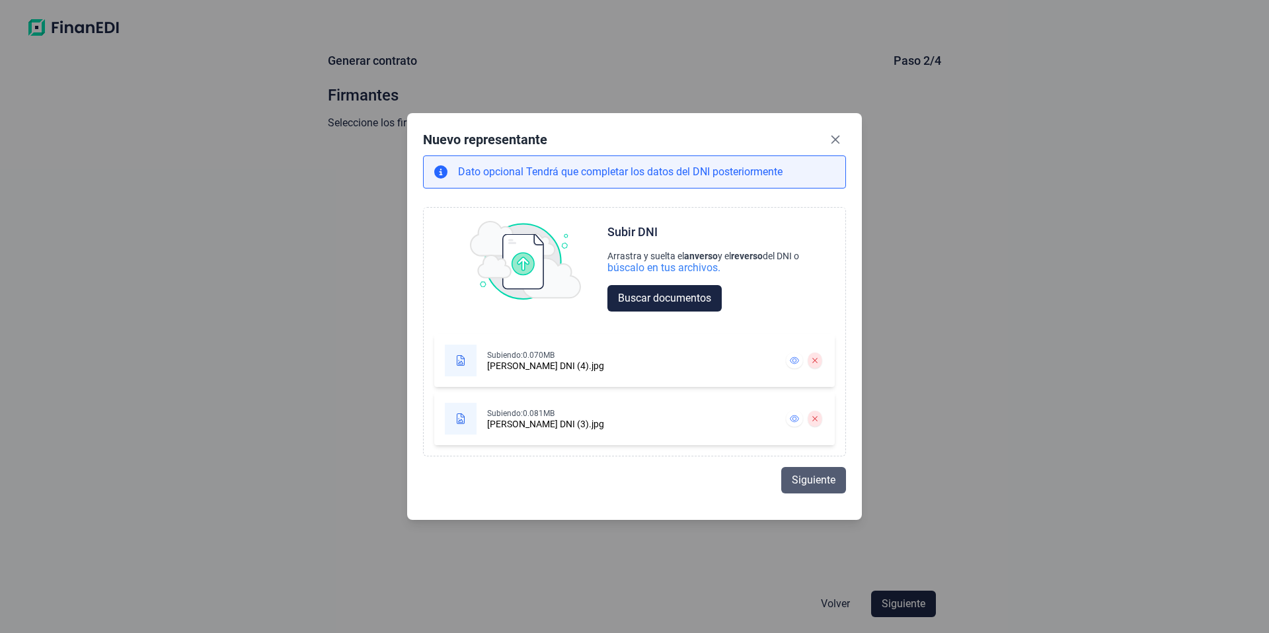
click at [816, 480] on span "Siguiente" at bounding box center [814, 480] width 44 height 16
select select "ES"
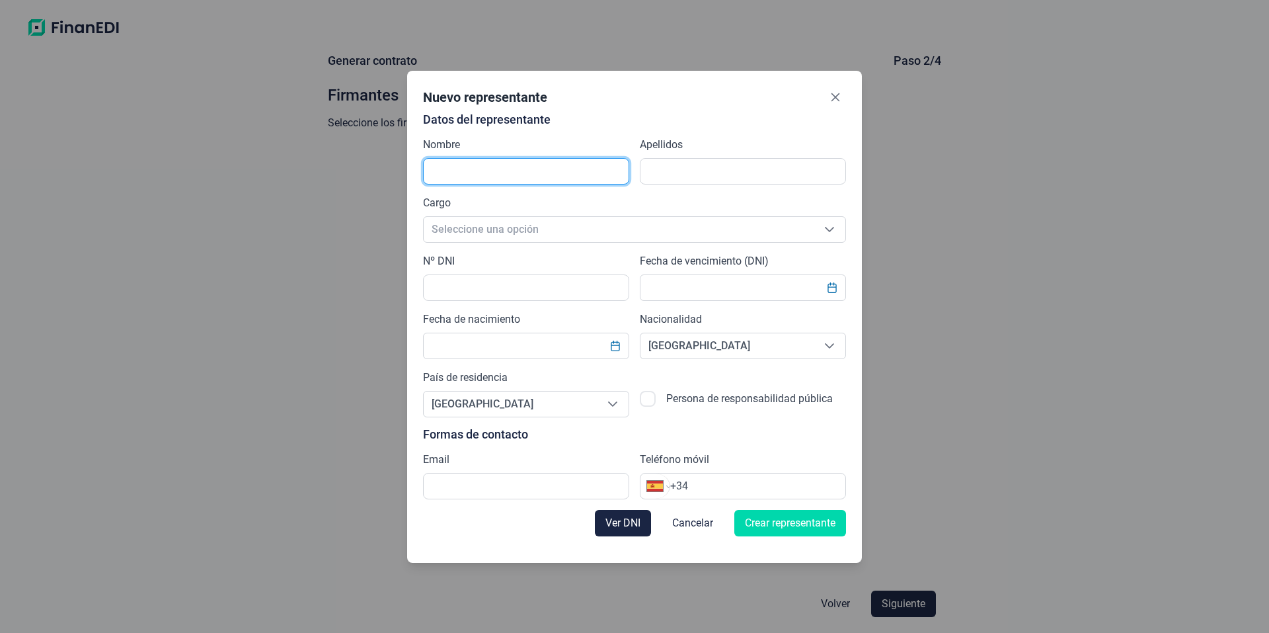
click at [539, 171] on input "text" at bounding box center [526, 171] width 206 height 26
type input "[PERSON_NAME]"
type input "[PERSON_NAME] [PERSON_NAME]"
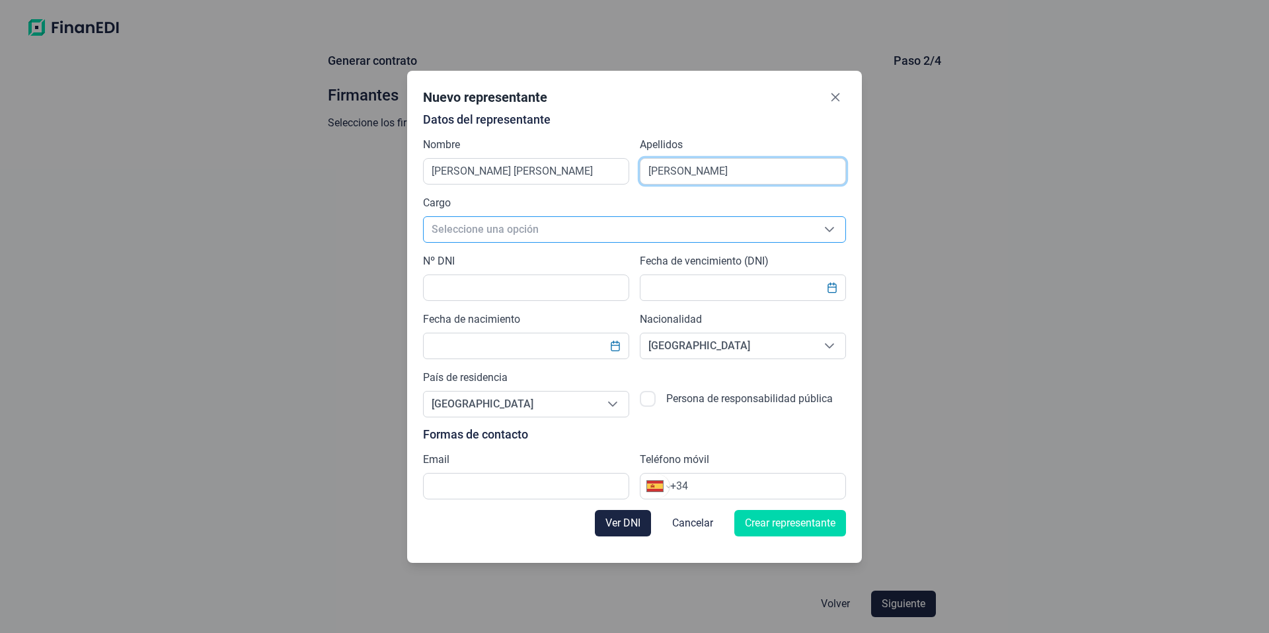
type input "[PERSON_NAME]"
click at [552, 231] on span "Seleccione una opción" at bounding box center [619, 229] width 390 height 25
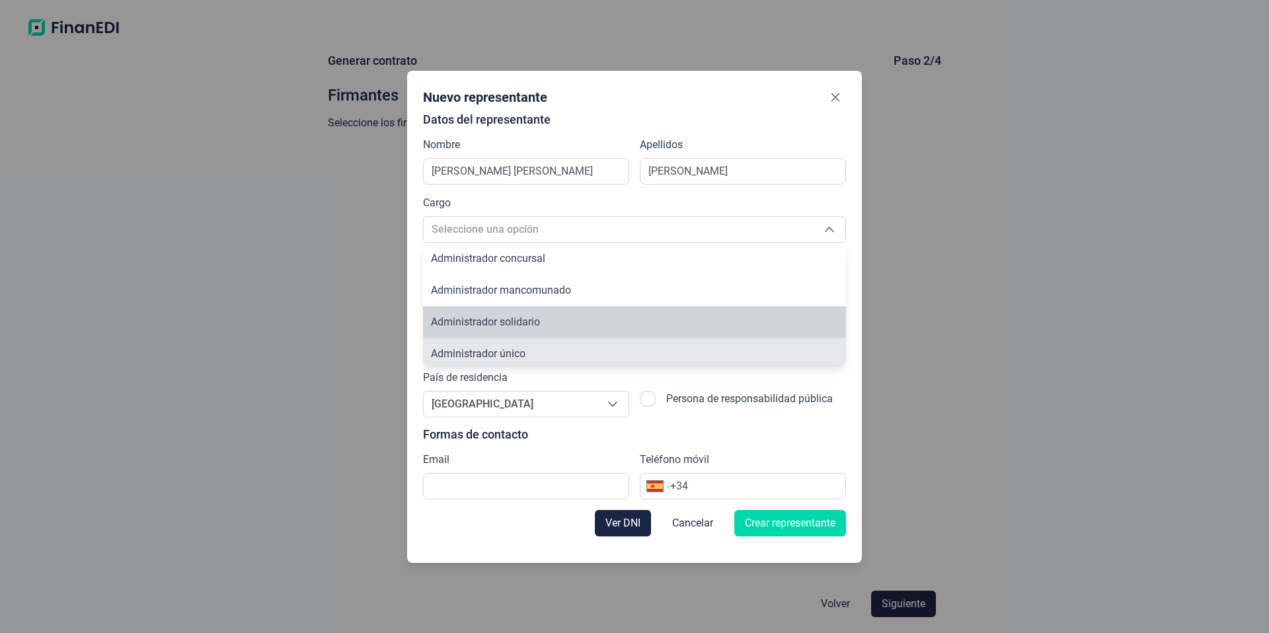
scroll to position [5, 0]
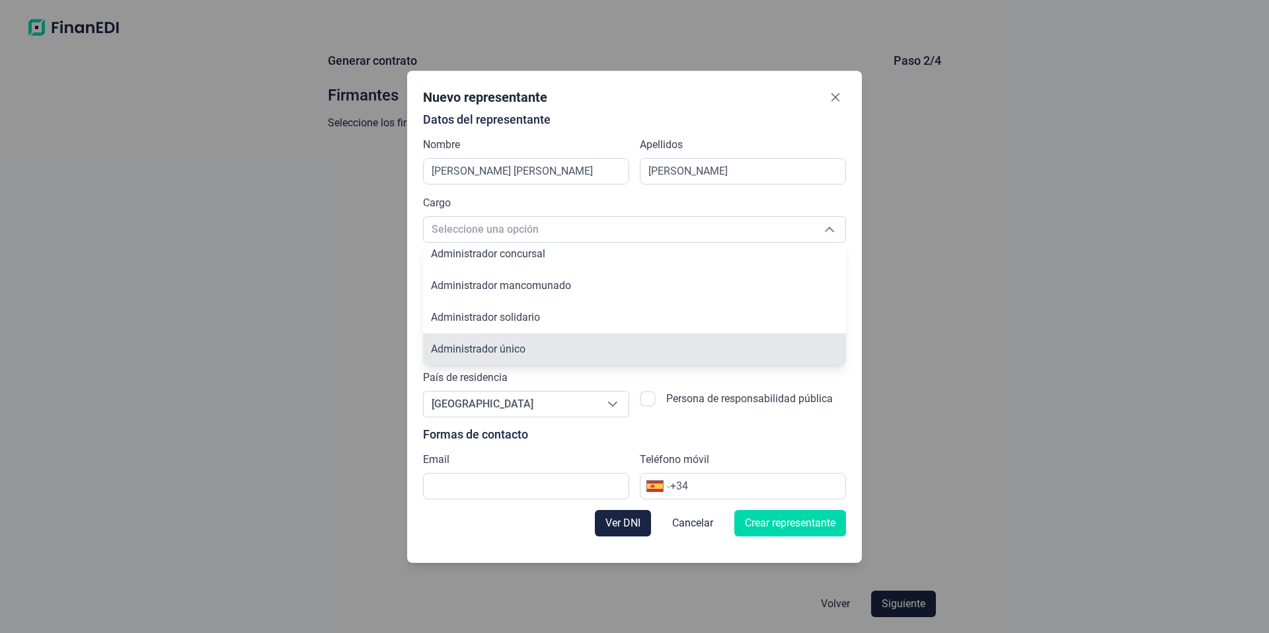
drag, startPoint x: 507, startPoint y: 347, endPoint x: 516, endPoint y: 339, distance: 11.7
click at [516, 339] on li "Administrador único" at bounding box center [634, 349] width 423 height 32
type input "Administrador único"
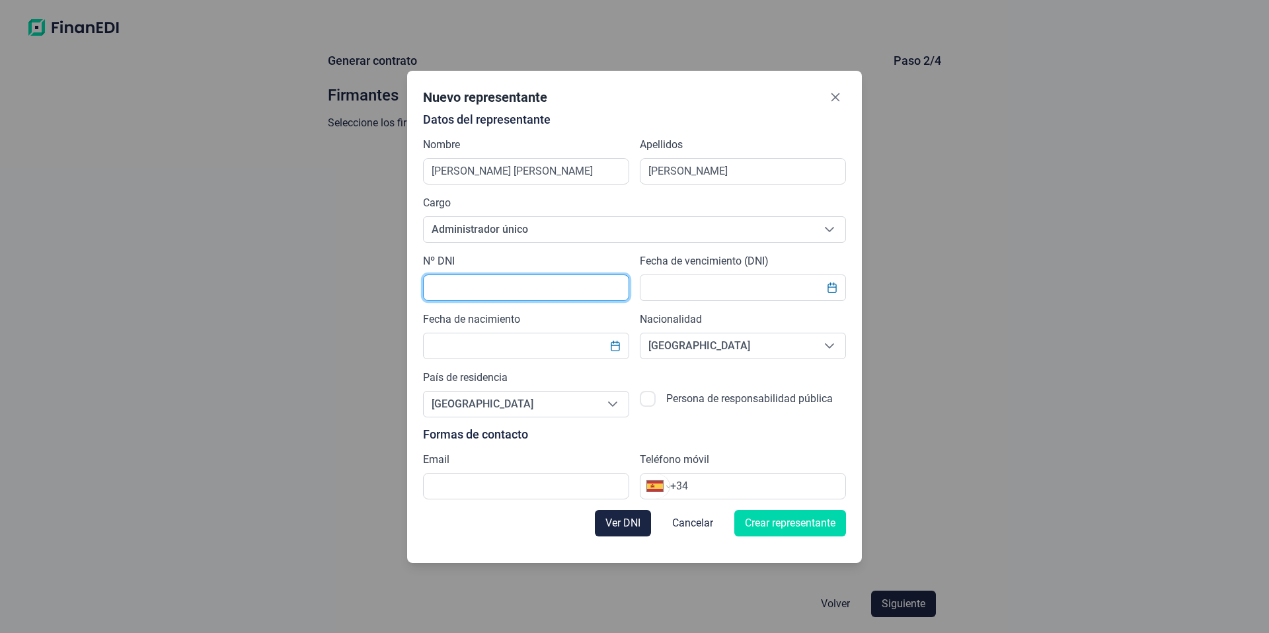
click at [517, 289] on input "text" at bounding box center [526, 287] width 206 height 26
type input "33297270D"
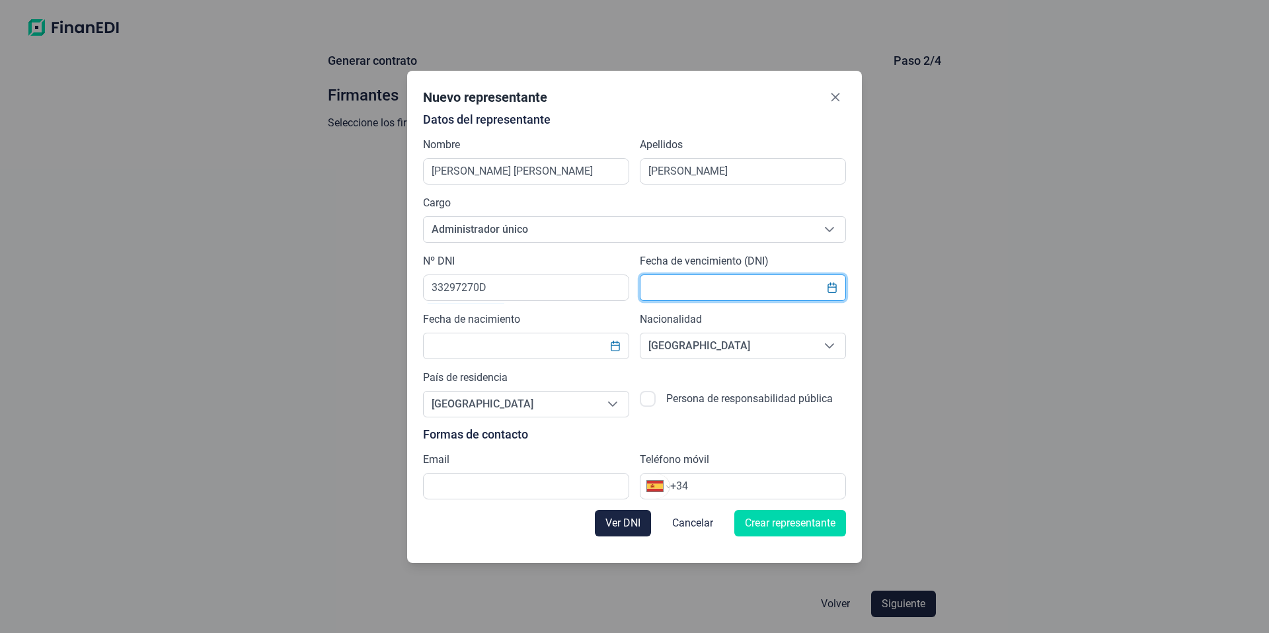
click at [728, 278] on input "text" at bounding box center [743, 287] width 206 height 26
type input "18"
click at [836, 288] on icon "Choose Date" at bounding box center [832, 287] width 11 height 11
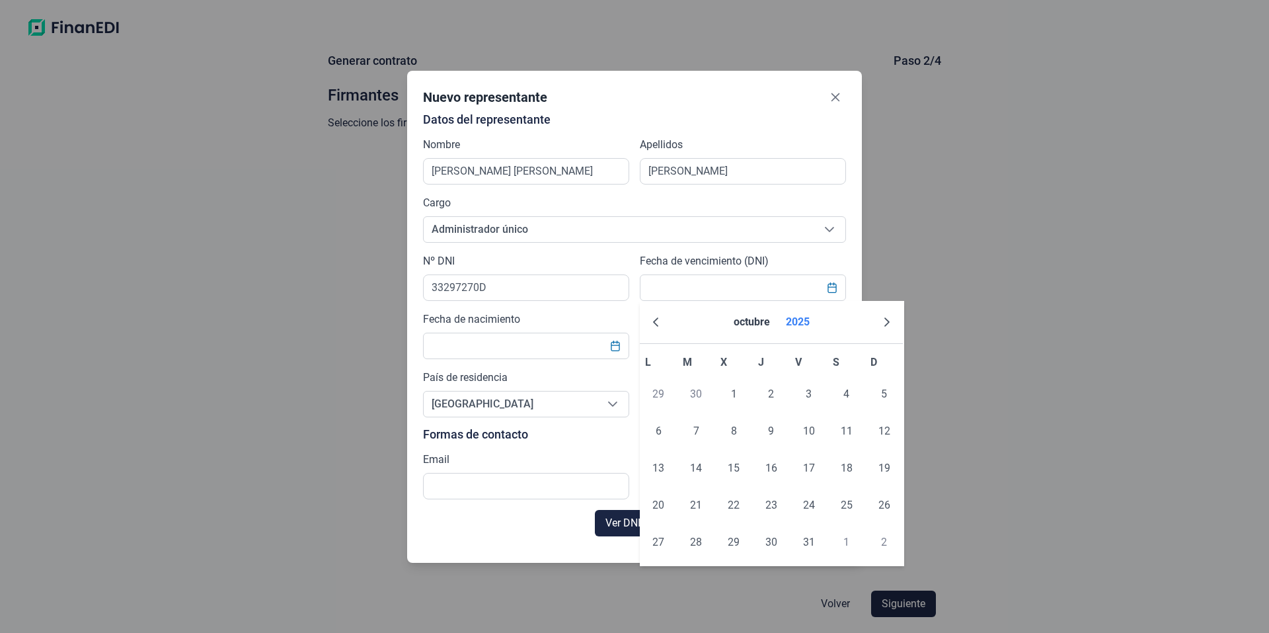
click at [794, 319] on button "2025" at bounding box center [798, 322] width 34 height 32
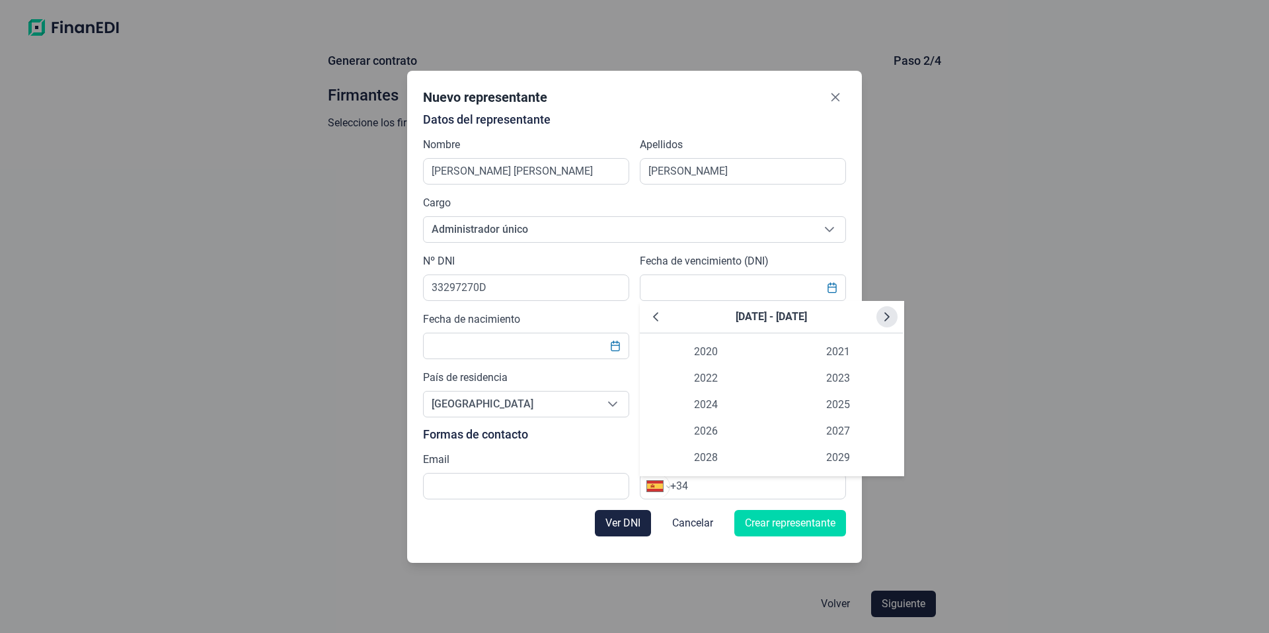
click at [889, 318] on icon "Next Decade" at bounding box center [887, 316] width 11 height 11
click at [839, 404] on span "2035" at bounding box center [838, 404] width 132 height 26
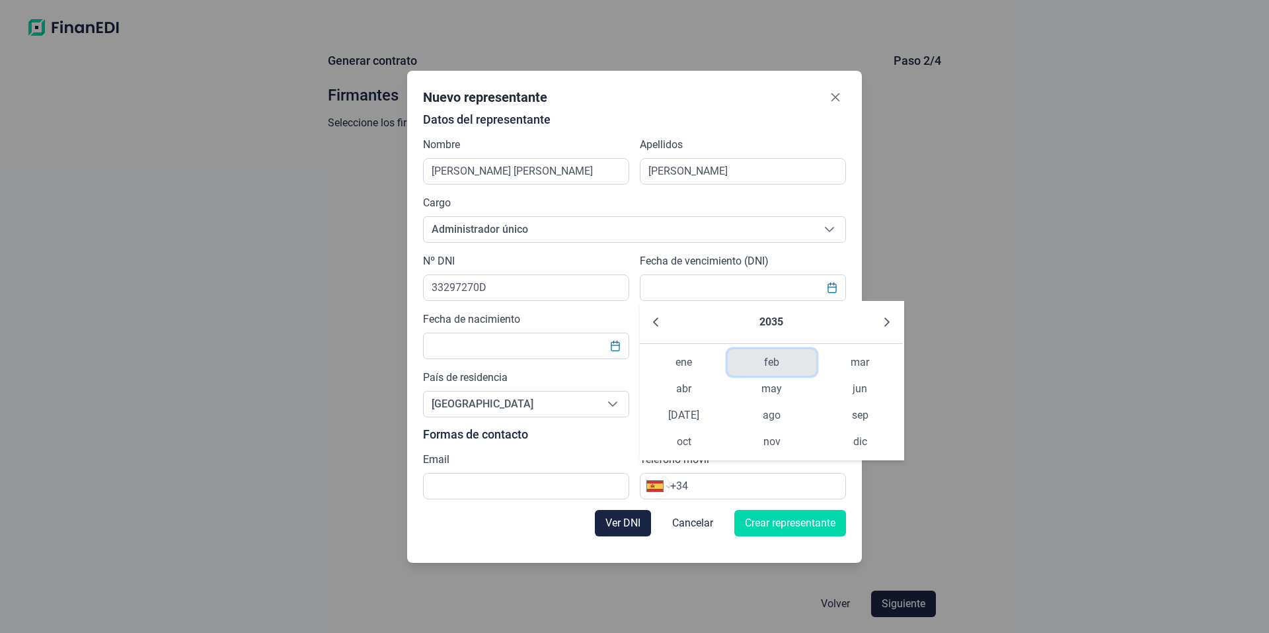
click at [790, 354] on span "feb" at bounding box center [772, 362] width 88 height 26
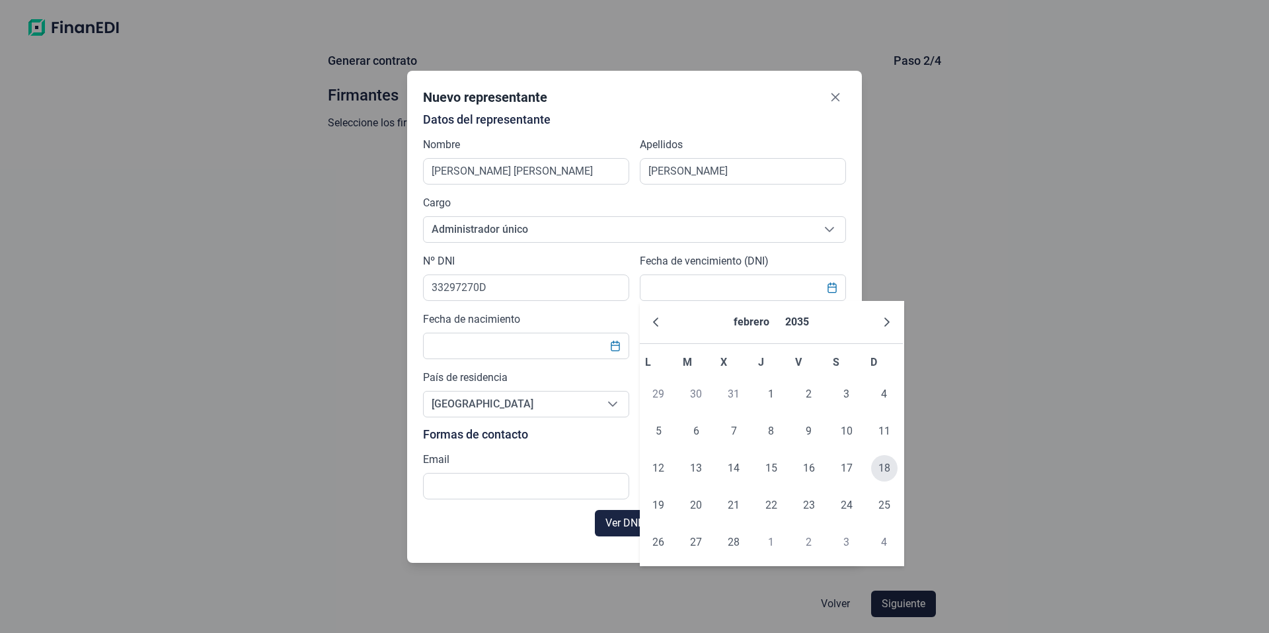
click at [893, 464] on span "18" at bounding box center [884, 468] width 26 height 26
type input "[DATE]"
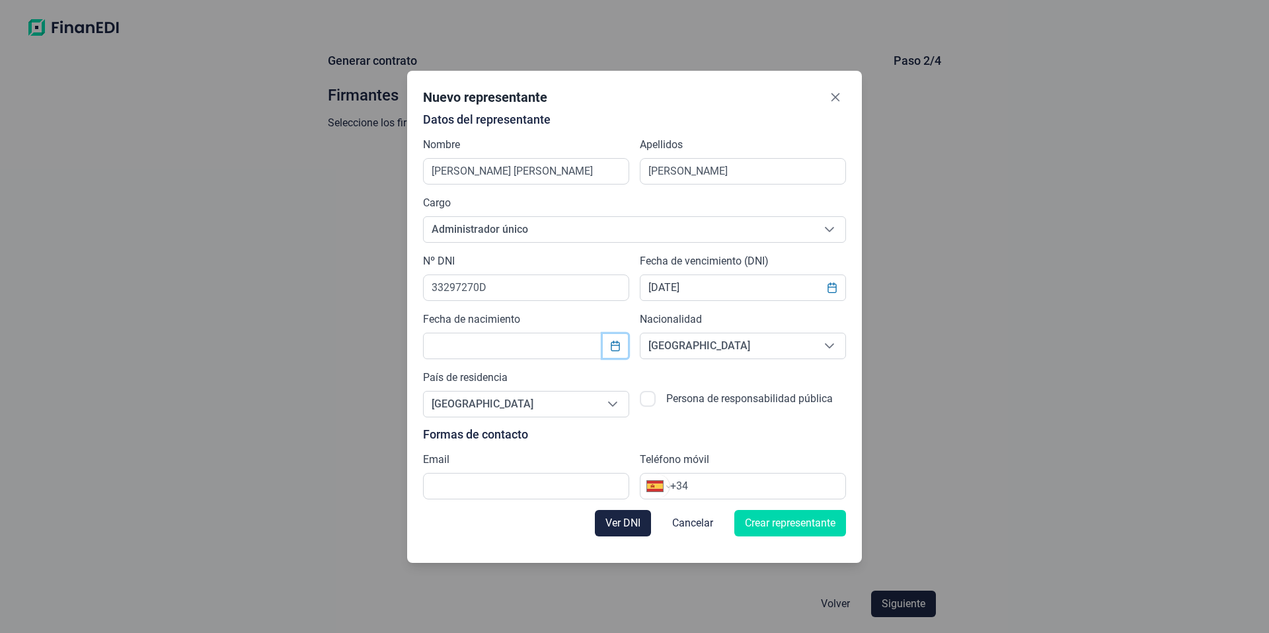
click at [611, 351] on button "Choose Date" at bounding box center [615, 346] width 25 height 24
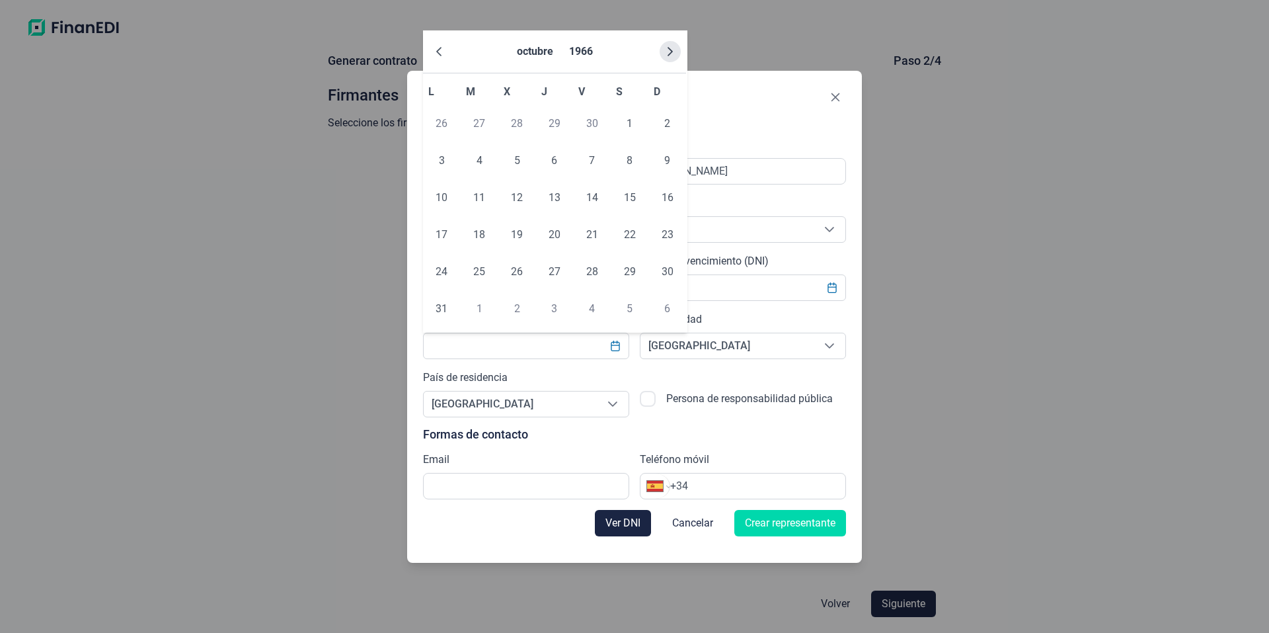
click at [675, 50] on button "Next Month" at bounding box center [670, 51] width 21 height 21
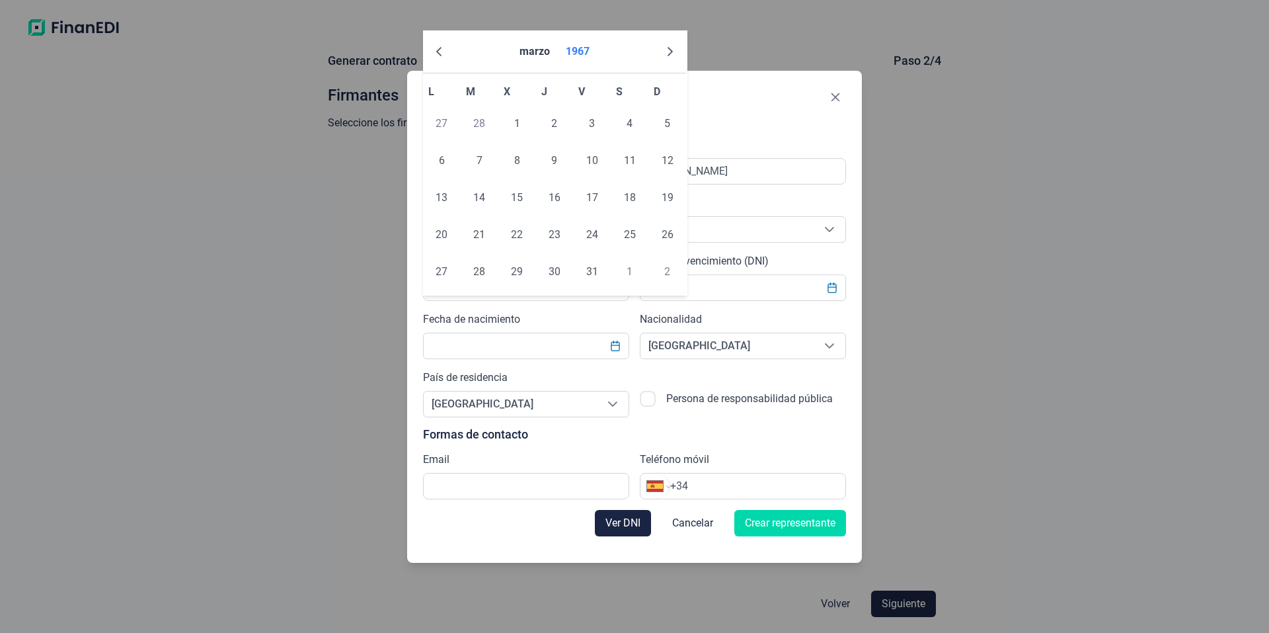
click at [585, 50] on button "1967" at bounding box center [577, 52] width 34 height 32
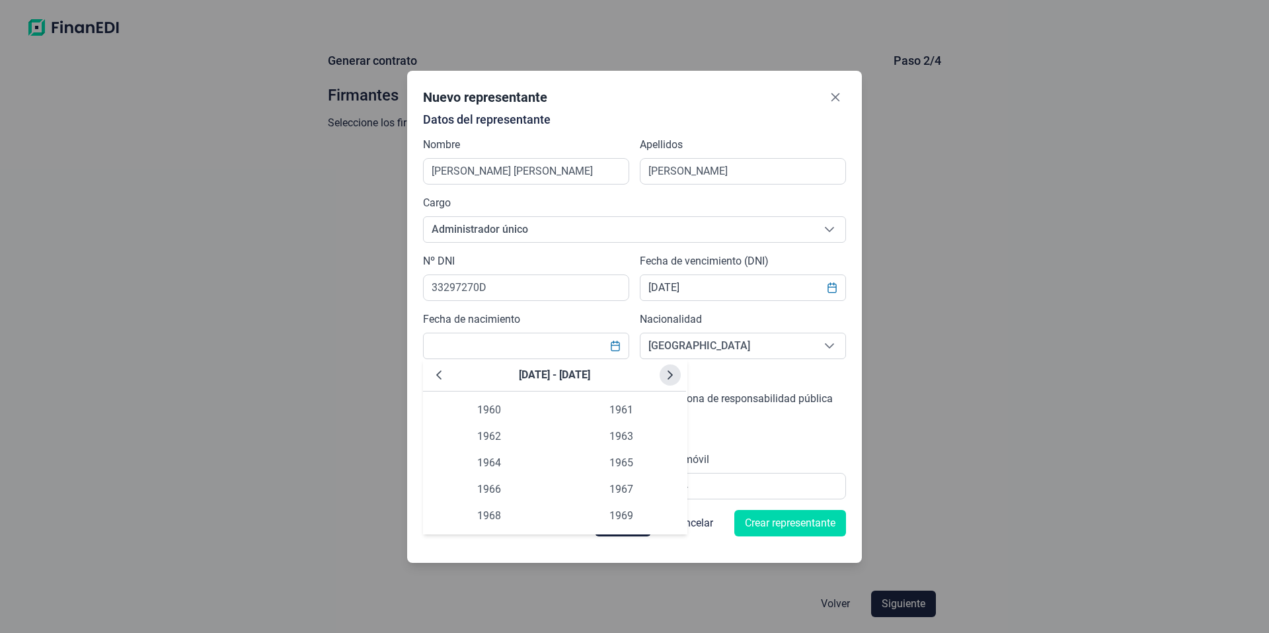
click at [674, 374] on icon "Next Decade" at bounding box center [670, 374] width 11 height 11
click at [638, 409] on span "1971" at bounding box center [621, 410] width 132 height 26
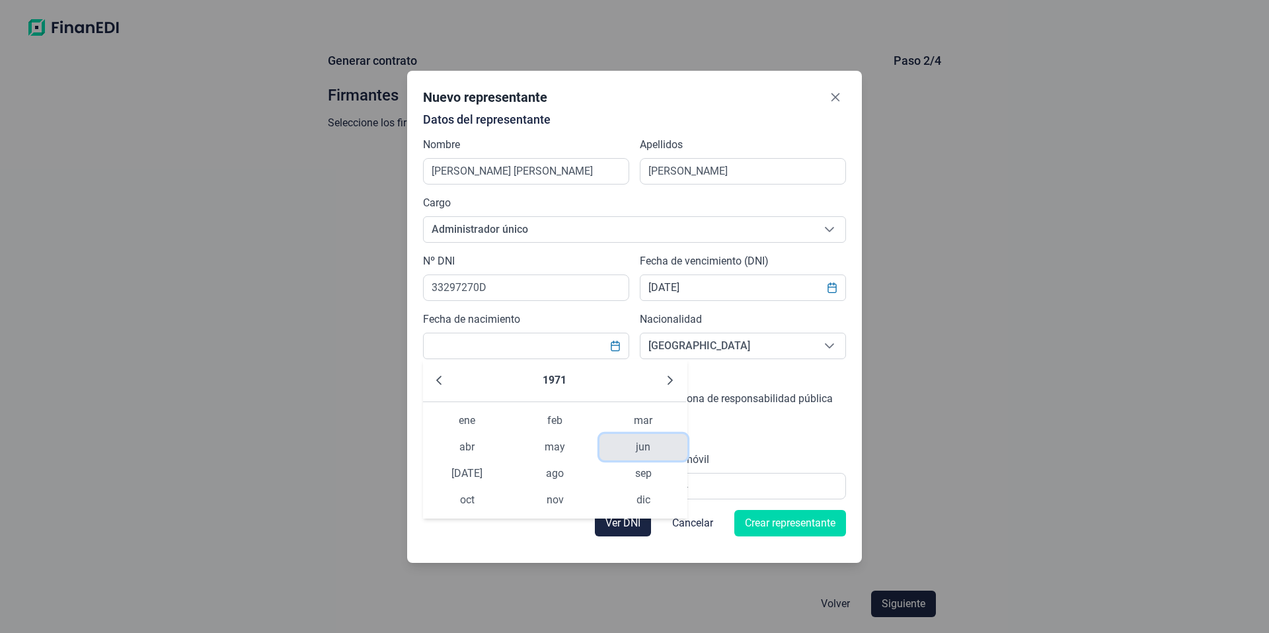
click at [646, 446] on span "jun" at bounding box center [643, 447] width 88 height 26
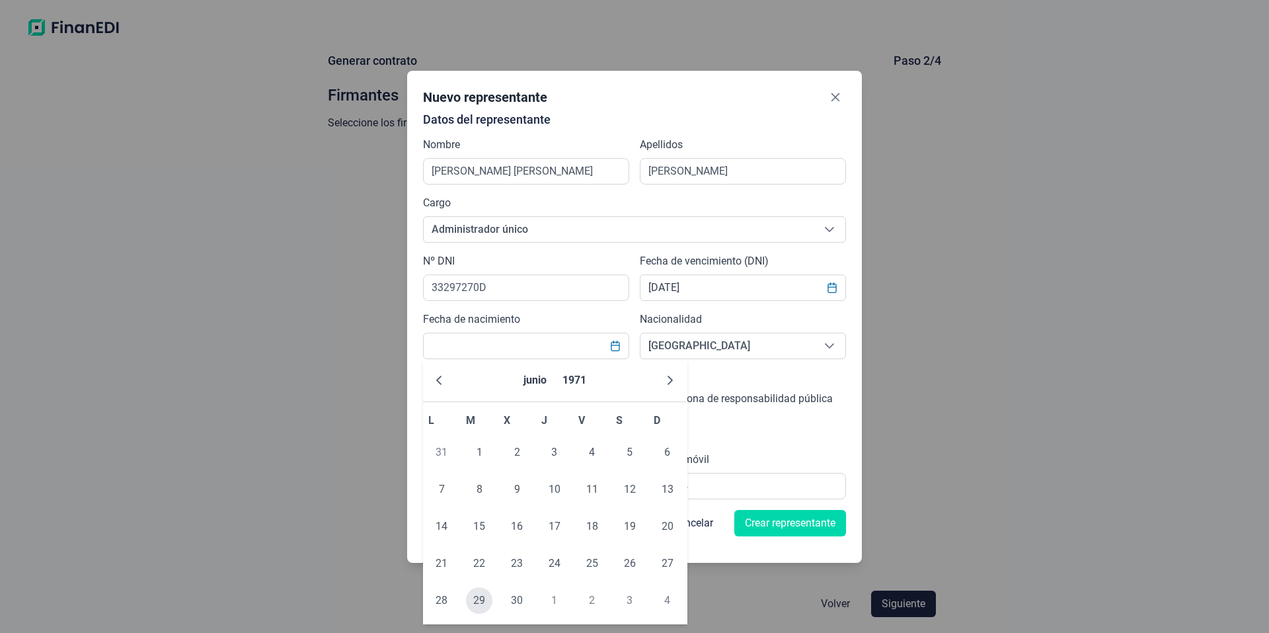
click at [475, 599] on span "29" at bounding box center [479, 600] width 26 height 26
type input "[DATE]"
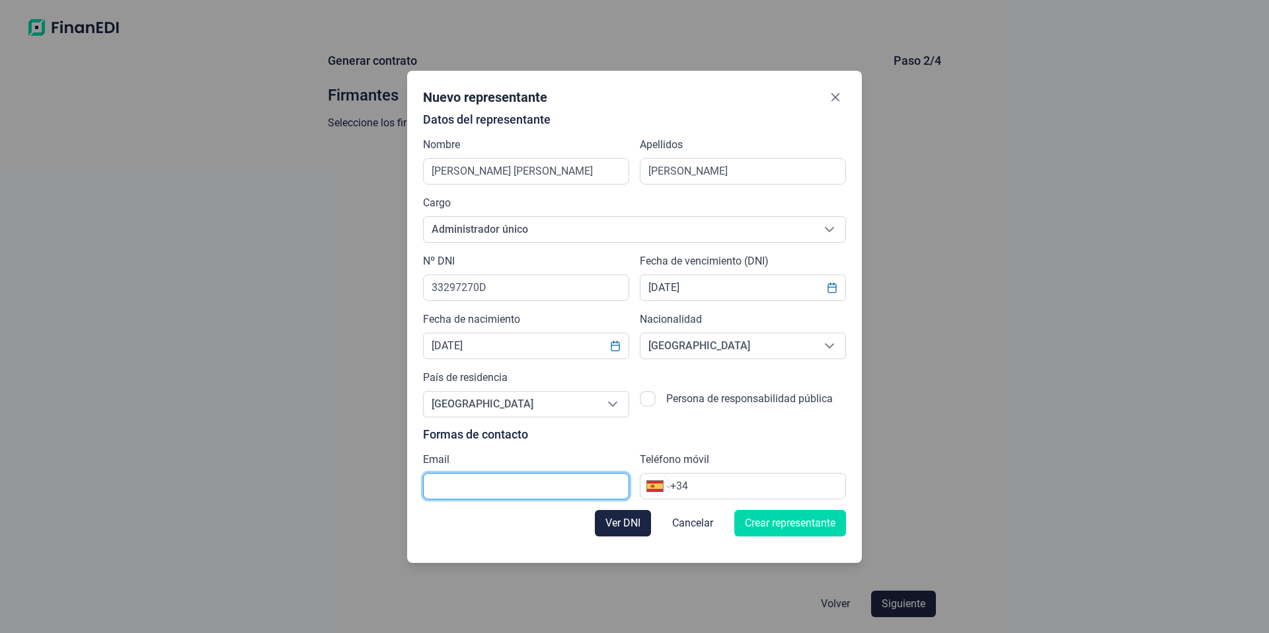
click at [471, 494] on input "text" at bounding box center [526, 486] width 206 height 26
type input "[EMAIL_ADDRESS][DOMAIN_NAME]"
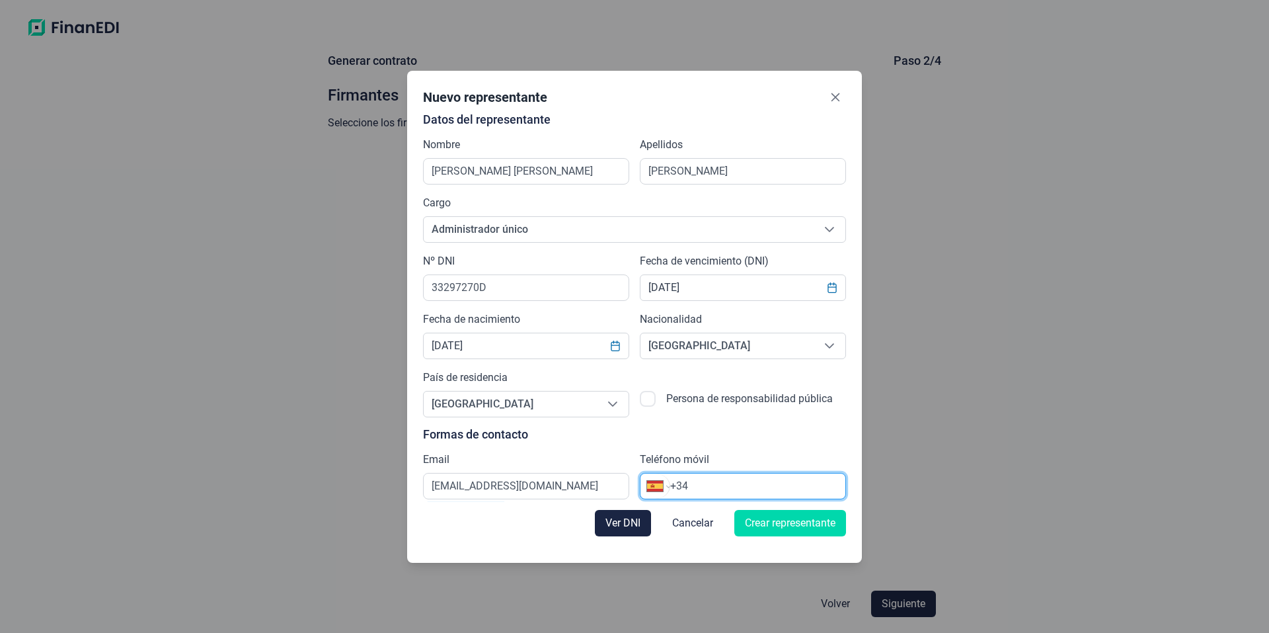
click at [715, 484] on input "+34" at bounding box center [757, 486] width 175 height 16
type input "[PHONE_NUMBER]"
click at [618, 523] on span "Ver DNI" at bounding box center [622, 523] width 35 height 16
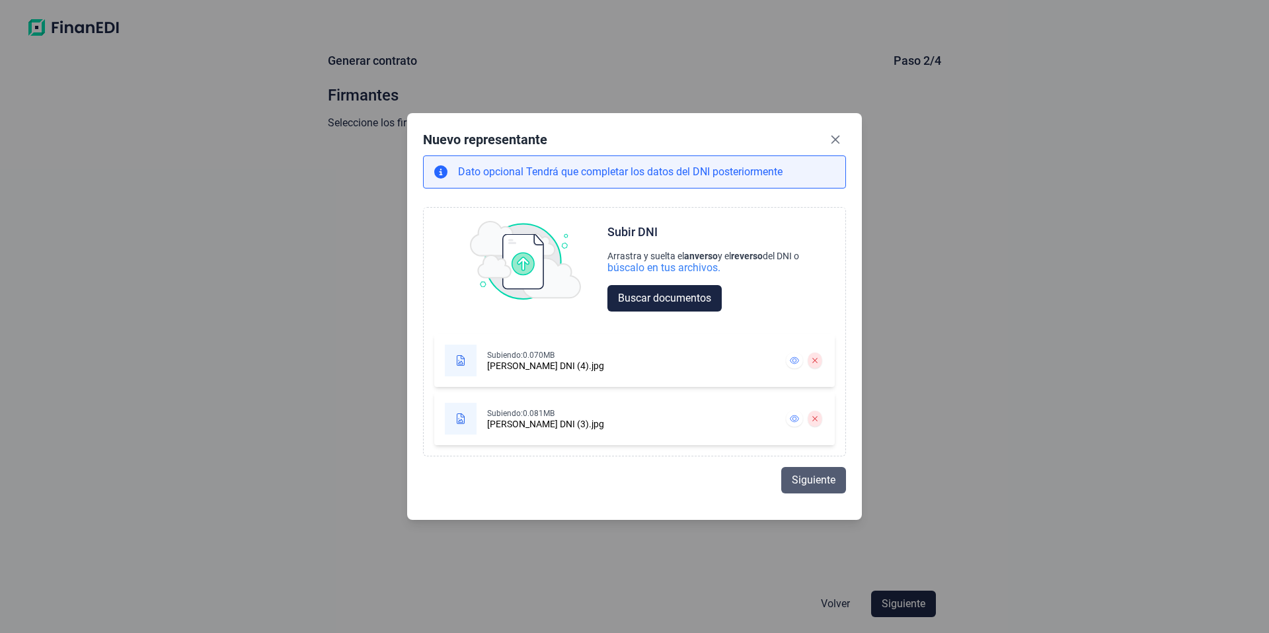
click at [816, 481] on span "Siguiente" at bounding box center [814, 480] width 44 height 16
select select "ES"
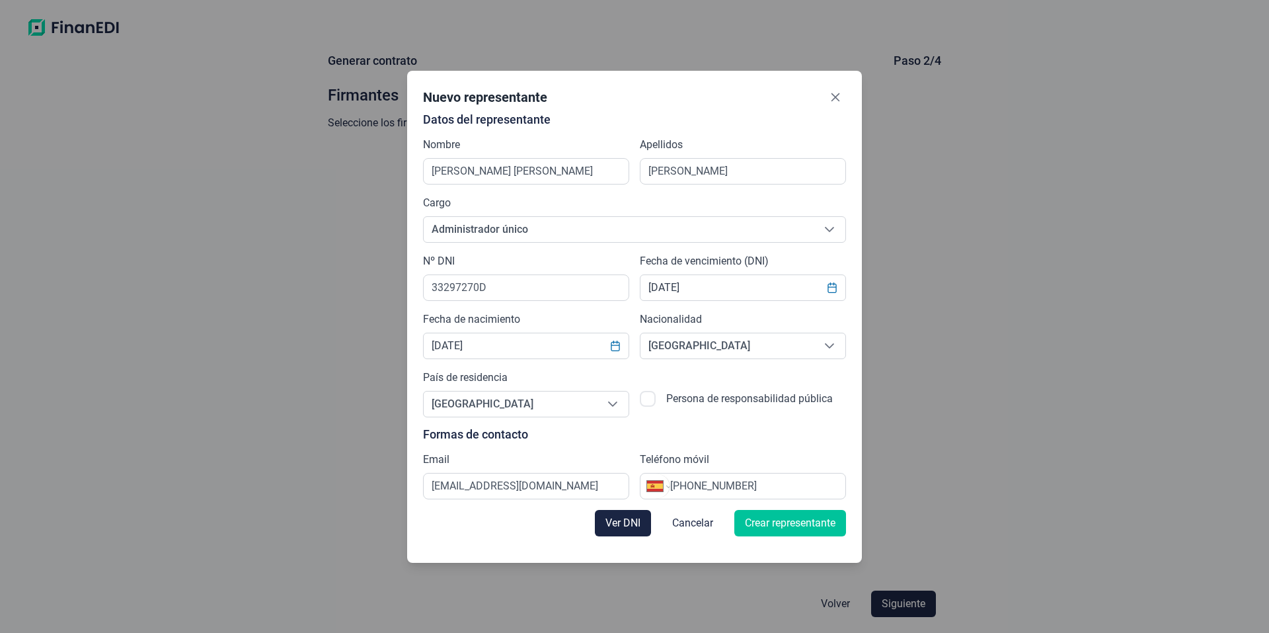
click at [792, 525] on span "Crear representante" at bounding box center [790, 523] width 91 height 16
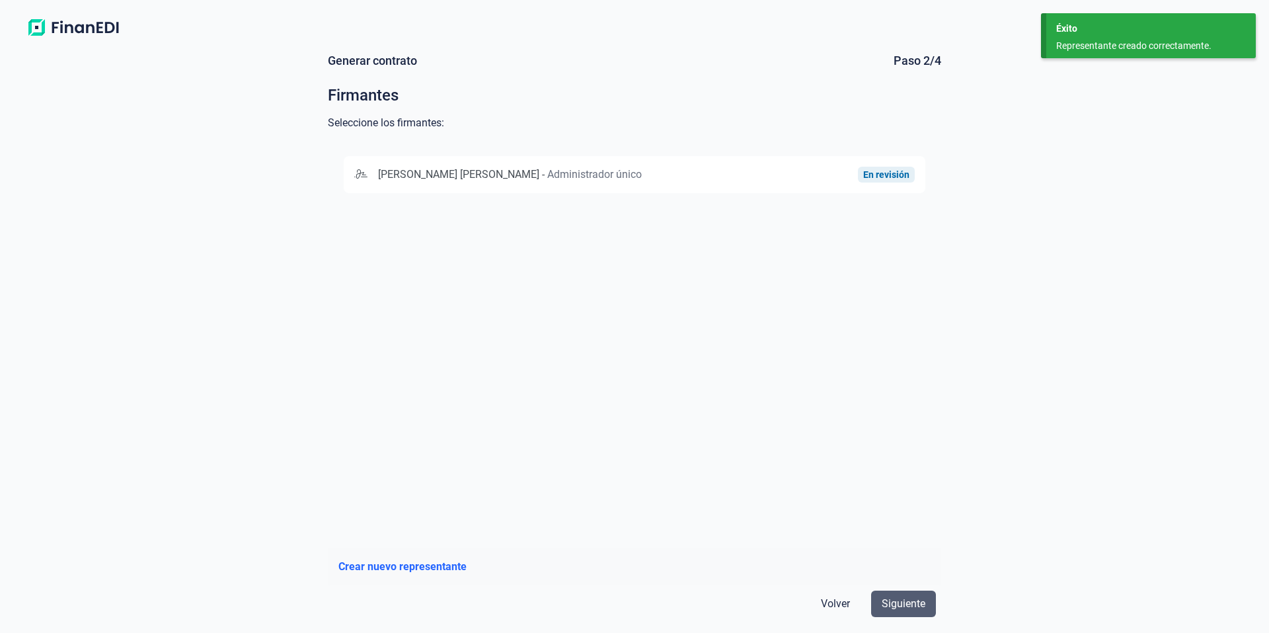
click at [907, 605] on span "Siguiente" at bounding box center [904, 604] width 44 height 16
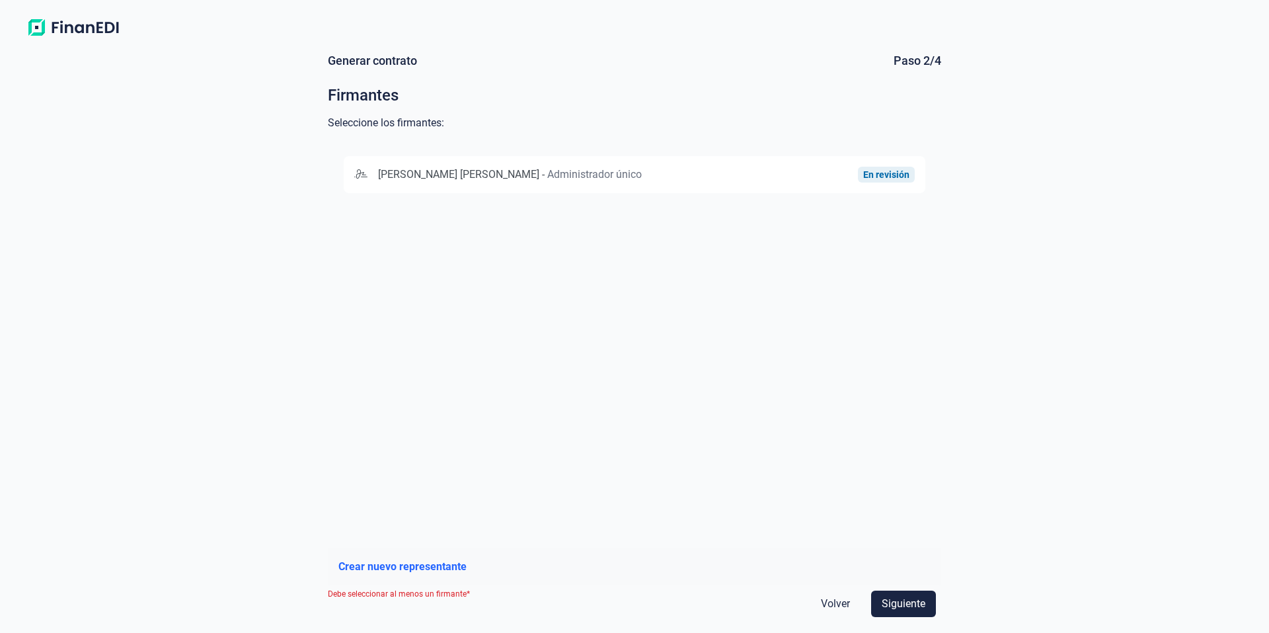
click at [492, 171] on span "[PERSON_NAME] [PERSON_NAME]" at bounding box center [458, 174] width 161 height 13
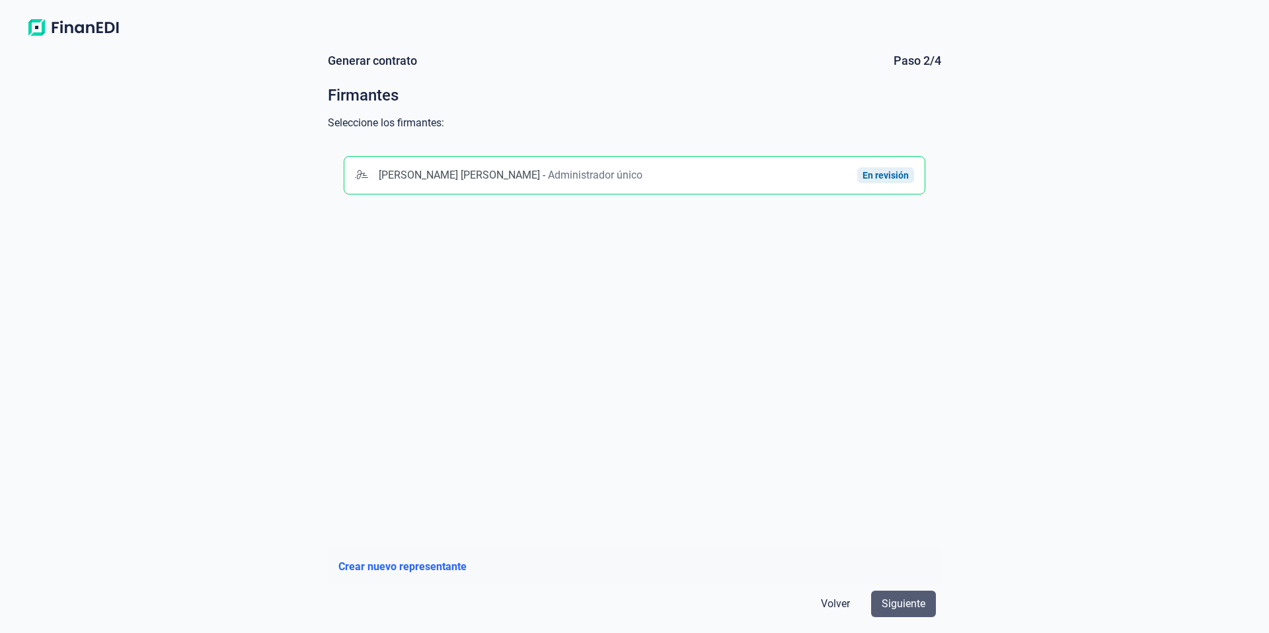
click at [914, 599] on span "Siguiente" at bounding box center [904, 604] width 44 height 16
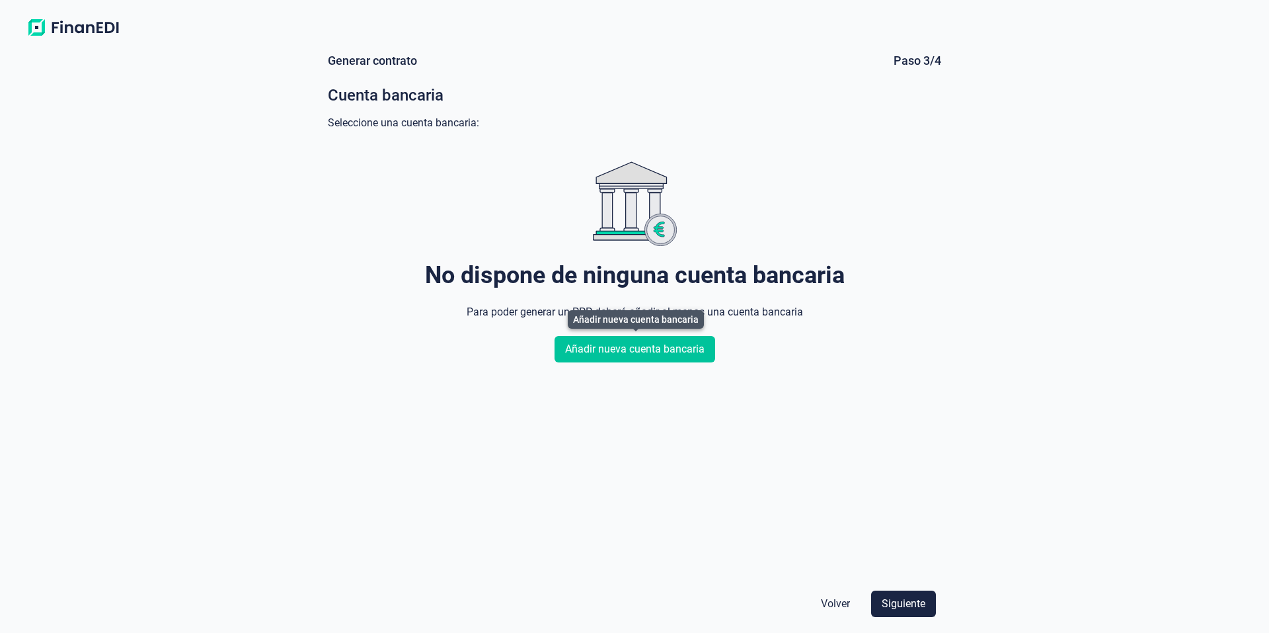
click at [615, 349] on span "Añadir nueva cuenta bancaria" at bounding box center [634, 349] width 139 height 16
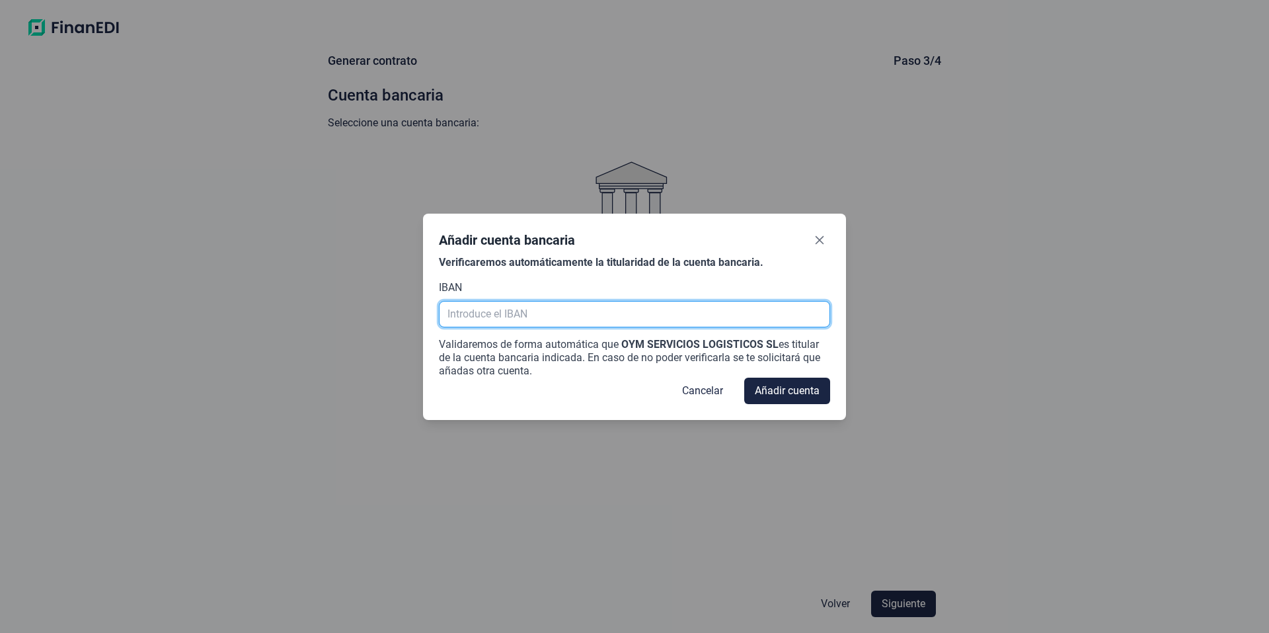
click at [586, 314] on input "text" at bounding box center [634, 314] width 391 height 26
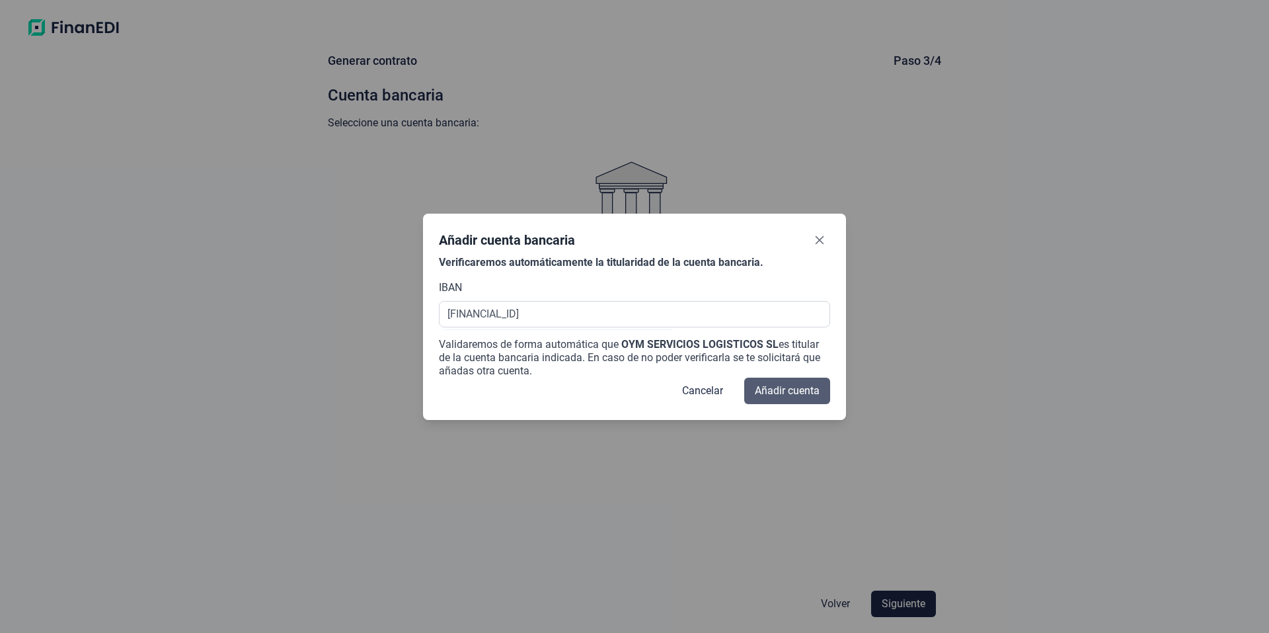
type input "[FINANCIAL_ID]"
click at [771, 392] on span "Añadir cuenta" at bounding box center [787, 391] width 65 height 16
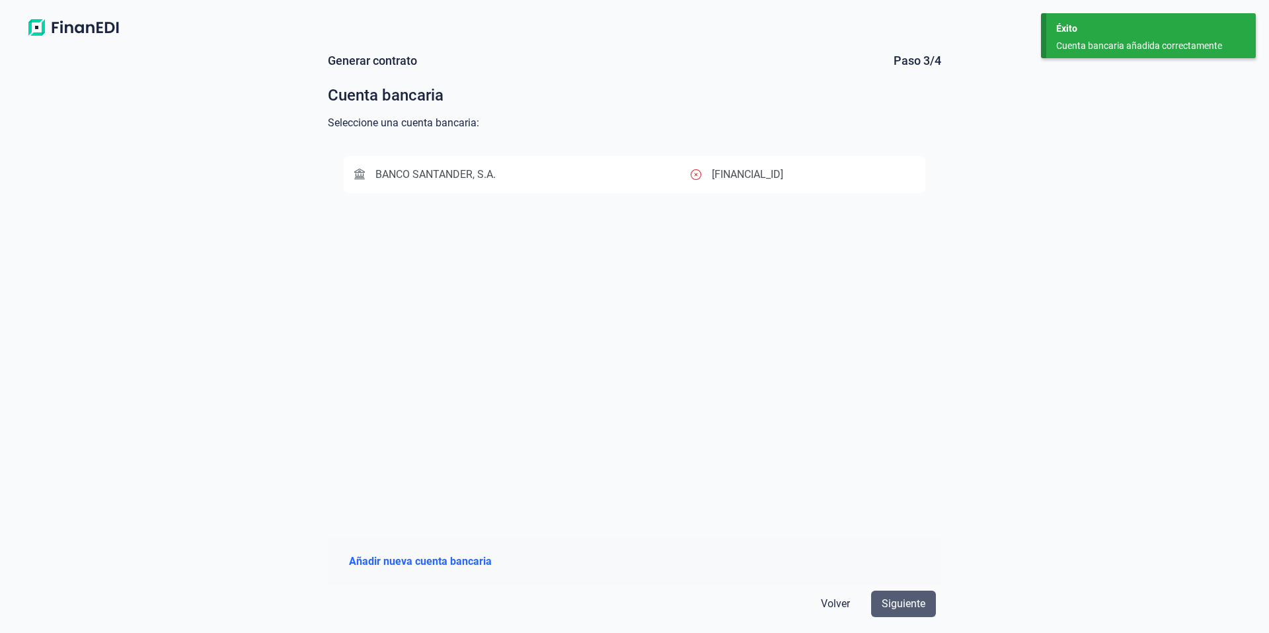
click at [897, 600] on span "Siguiente" at bounding box center [904, 604] width 44 height 16
click at [452, 176] on span "BANCO SANTANDER, S.A." at bounding box center [435, 174] width 120 height 13
click at [898, 600] on span "Siguiente" at bounding box center [904, 604] width 44 height 16
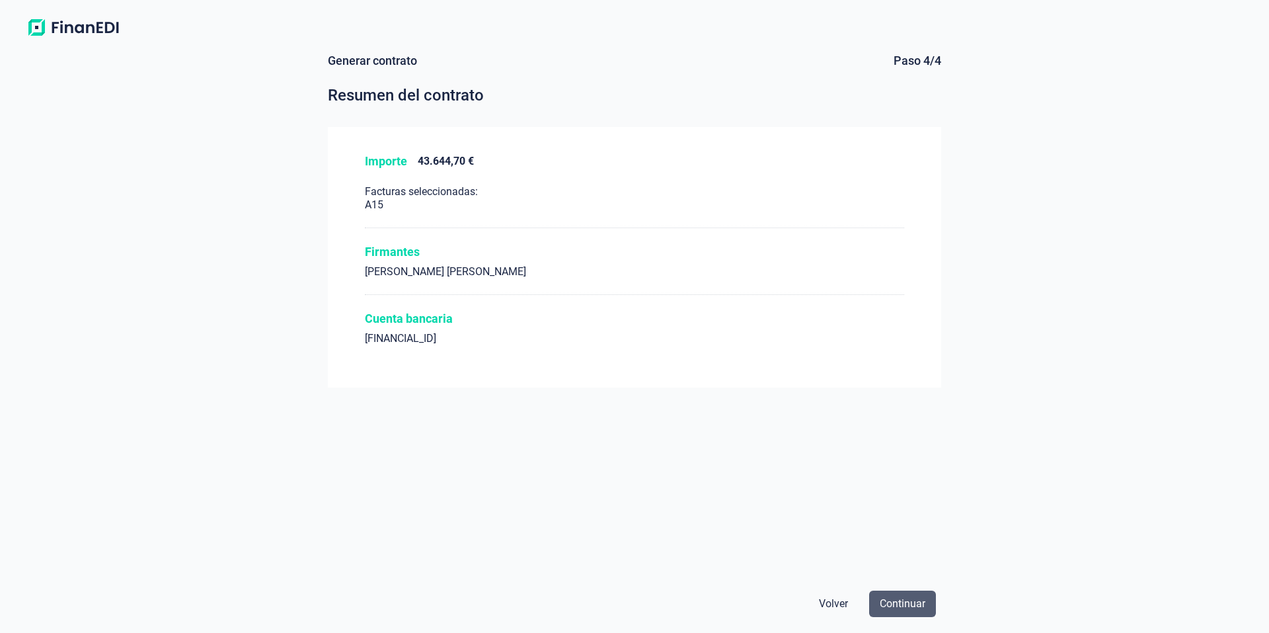
click at [898, 601] on span "Continuar" at bounding box center [903, 604] width 46 height 16
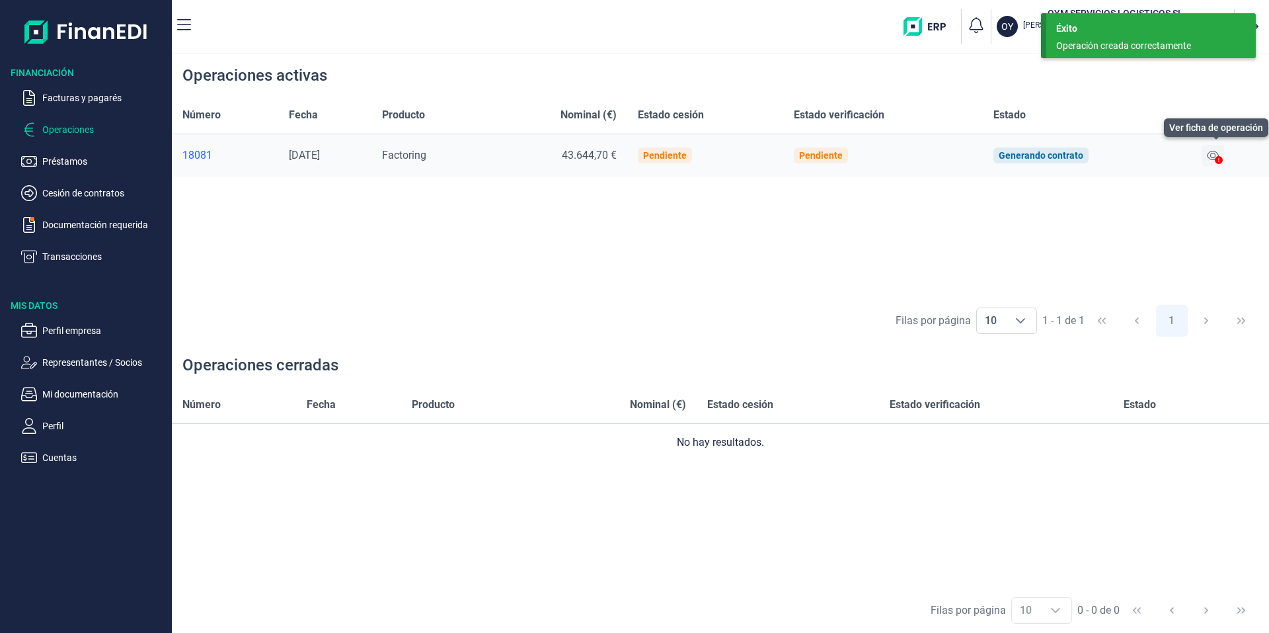
click at [1214, 154] on icon at bounding box center [1213, 155] width 12 height 11
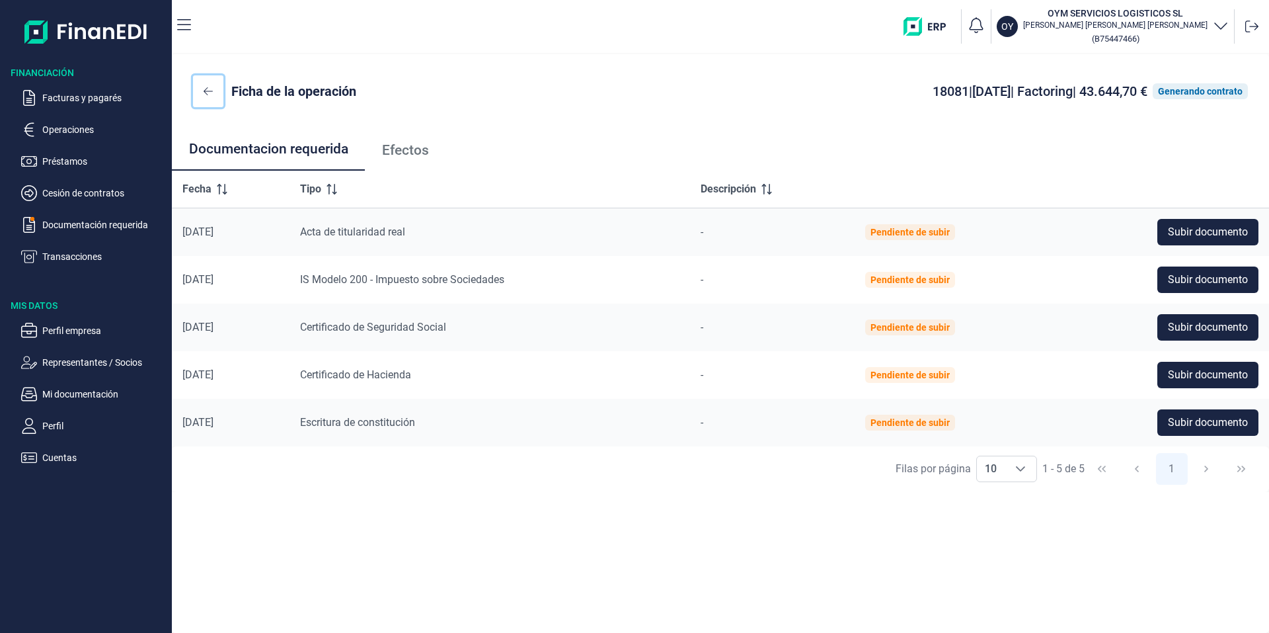
click at [213, 87] on button at bounding box center [208, 91] width 30 height 32
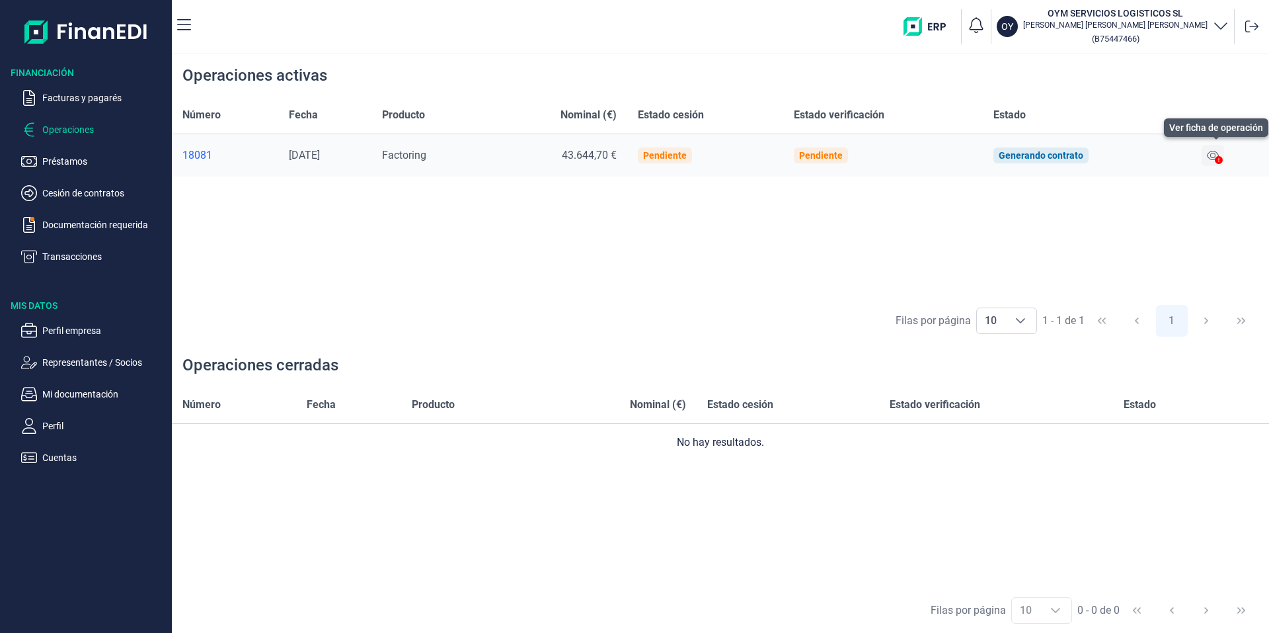
click at [1216, 156] on icon at bounding box center [1213, 155] width 12 height 11
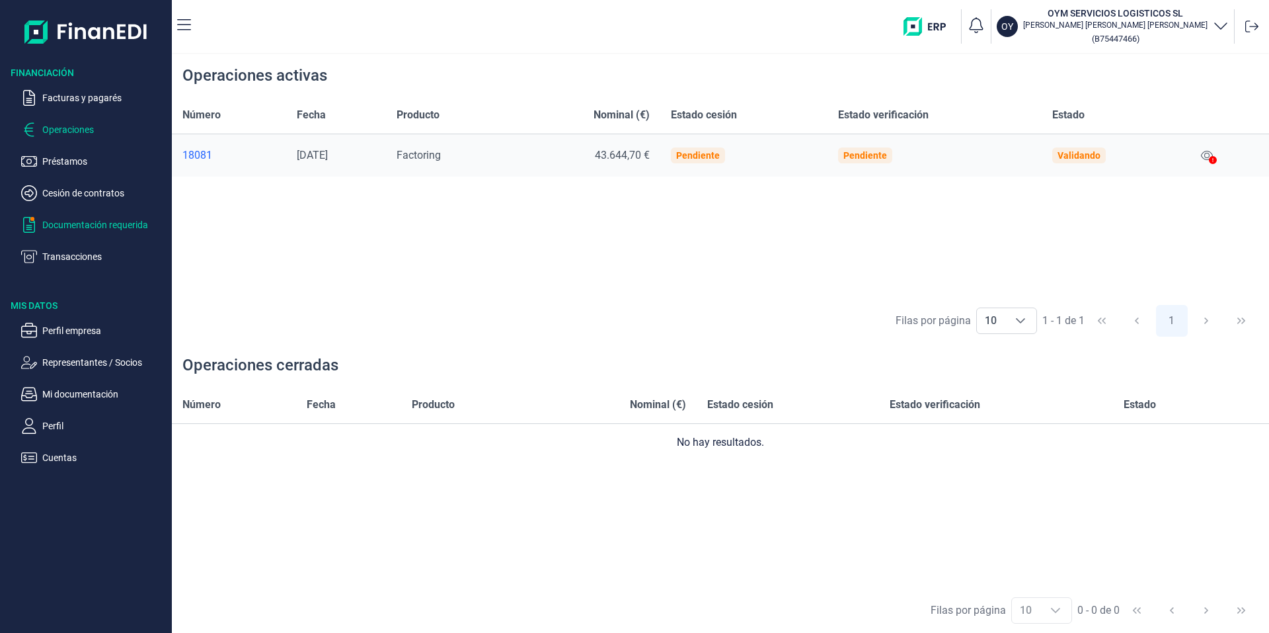
click at [104, 227] on p "Documentación requerida" at bounding box center [104, 225] width 124 height 16
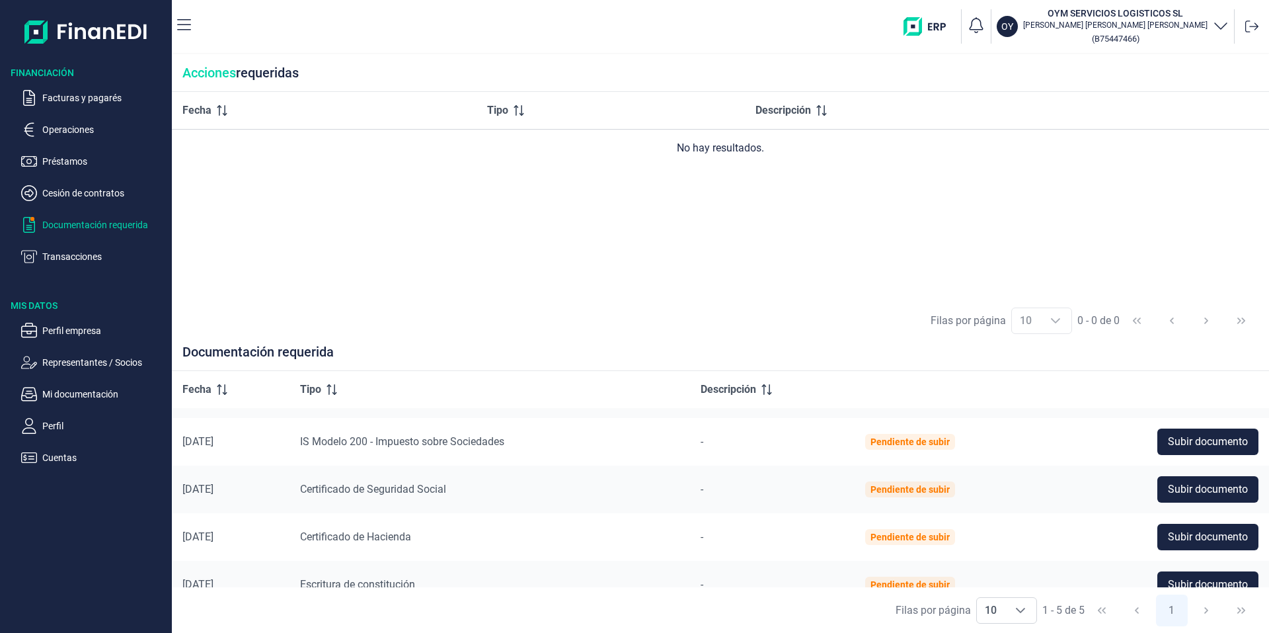
scroll to position [59, 0]
